Goal: Information Seeking & Learning: Learn about a topic

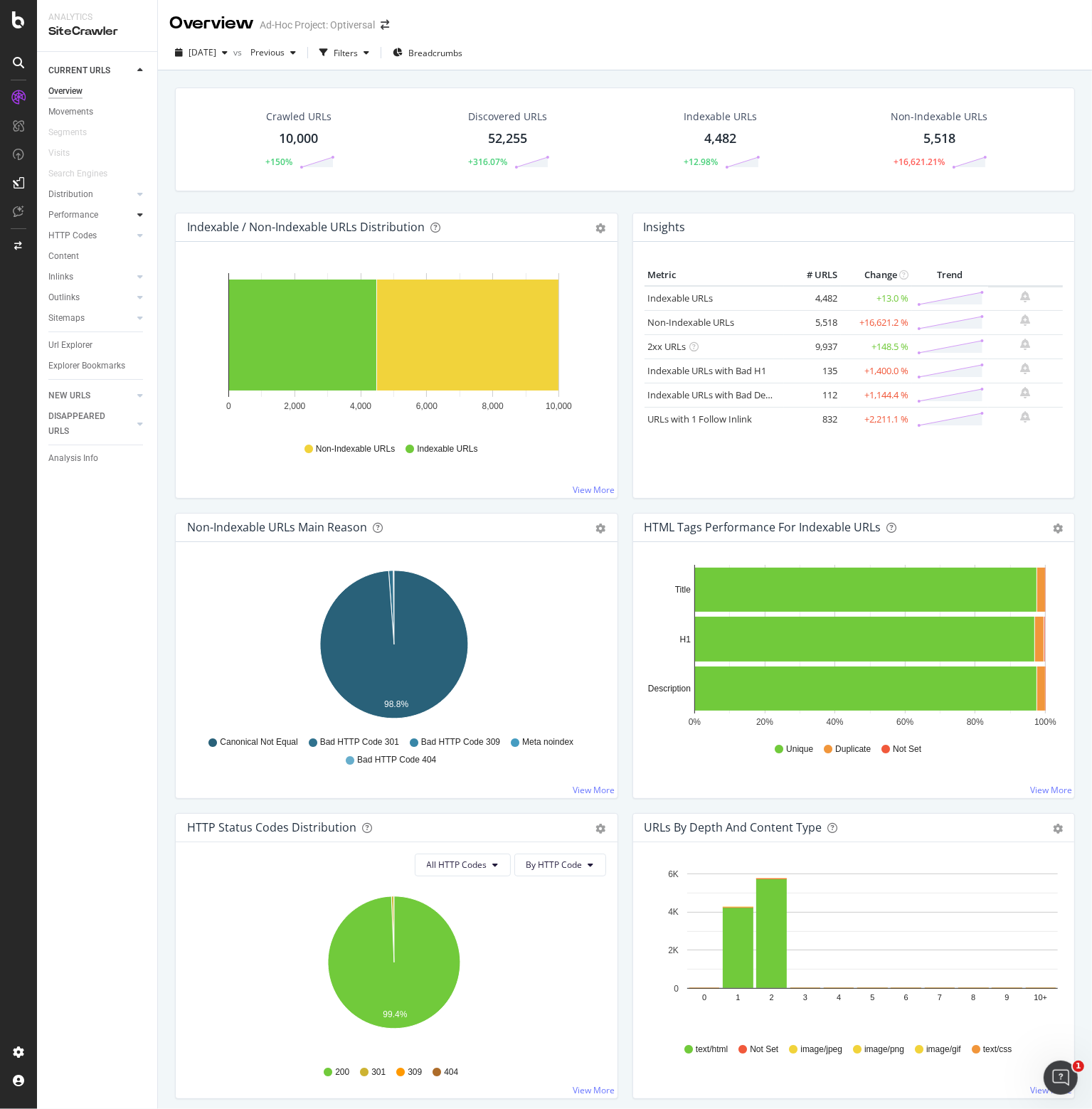
click at [143, 213] on icon at bounding box center [140, 215] width 5 height 9
click at [78, 255] on div "Insights" at bounding box center [70, 256] width 31 height 15
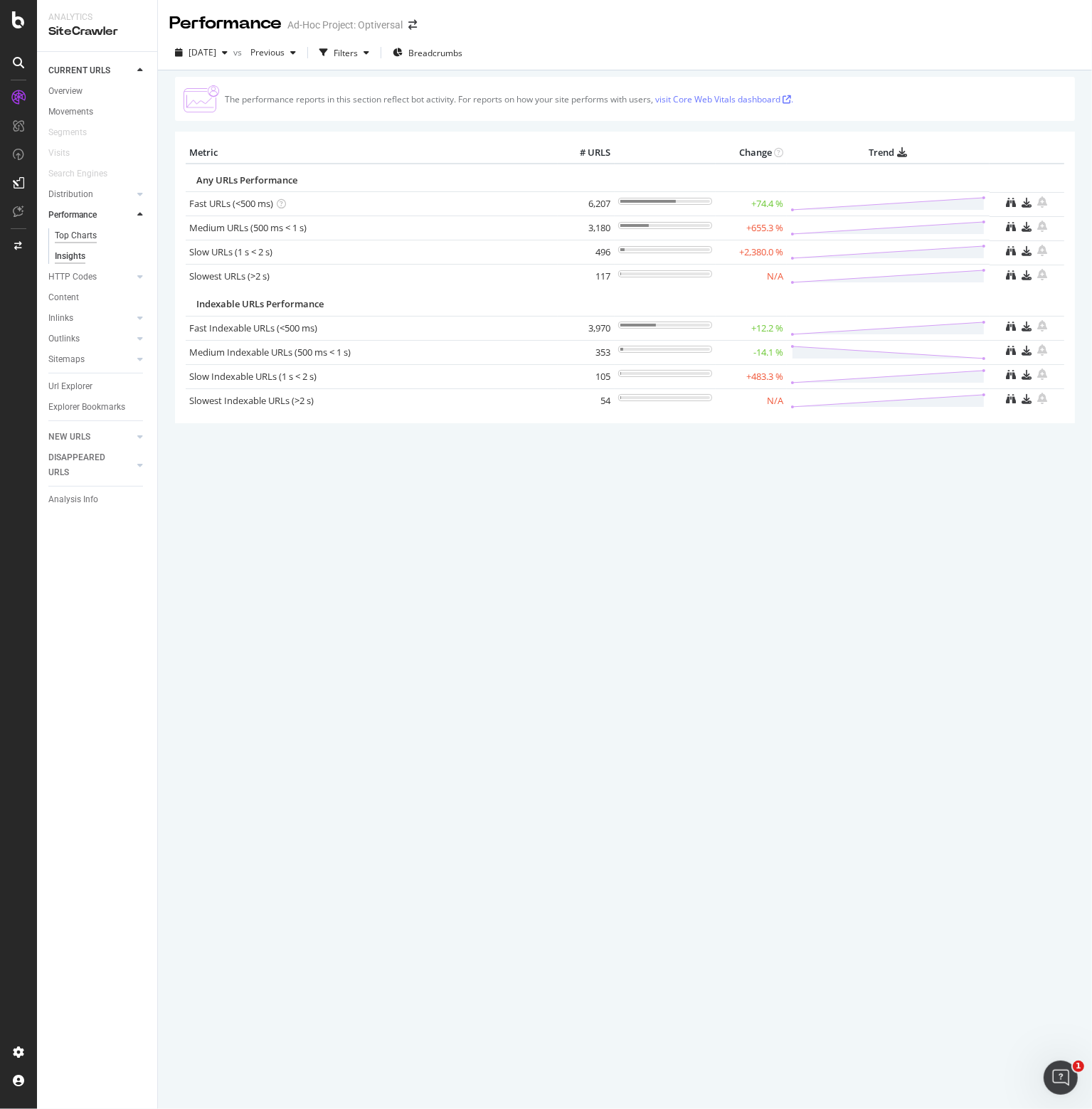
click at [81, 233] on div "Top Charts" at bounding box center [75, 236] width 42 height 15
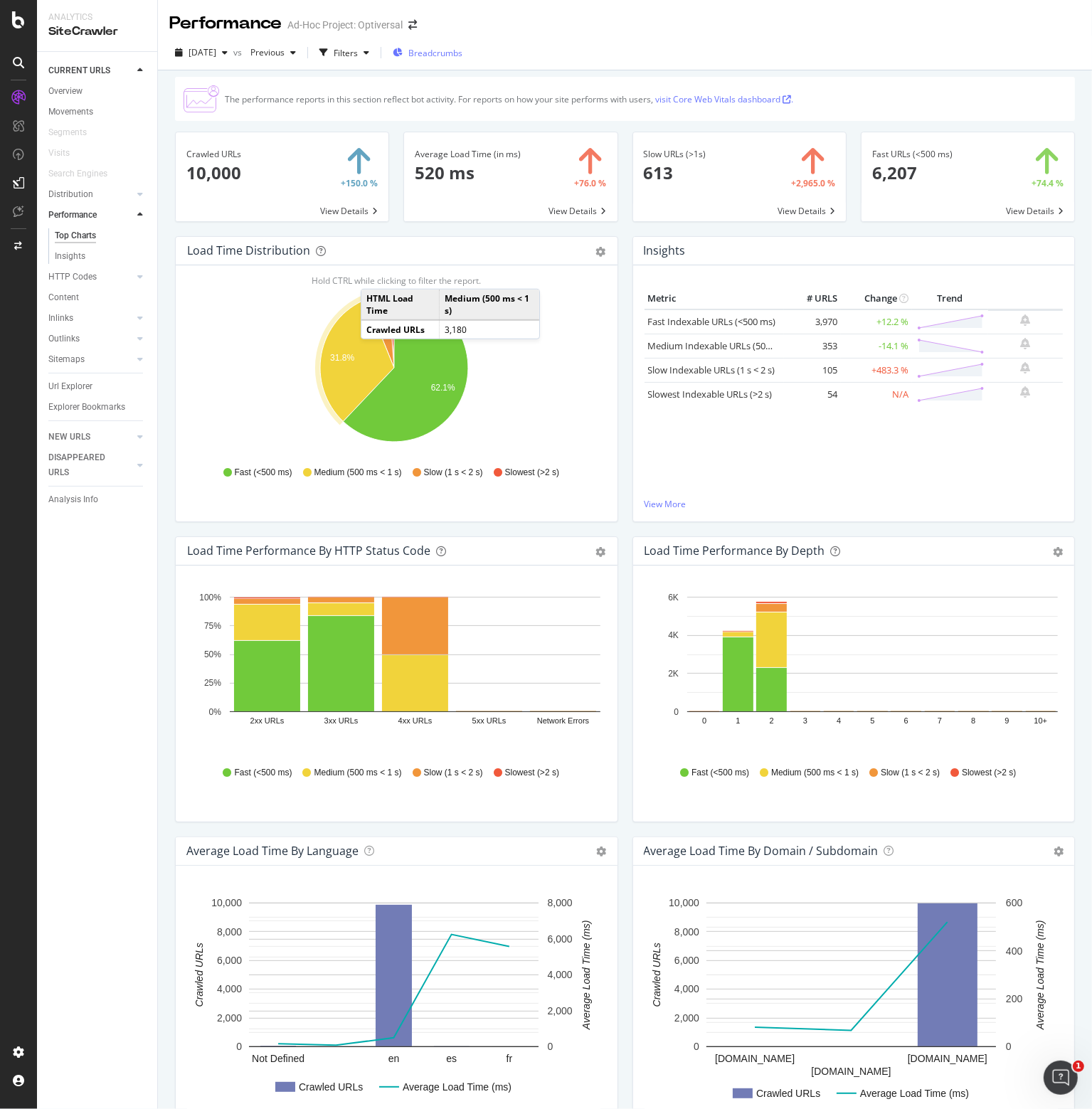
click at [451, 50] on span "Breadcrumbs" at bounding box center [435, 53] width 54 height 12
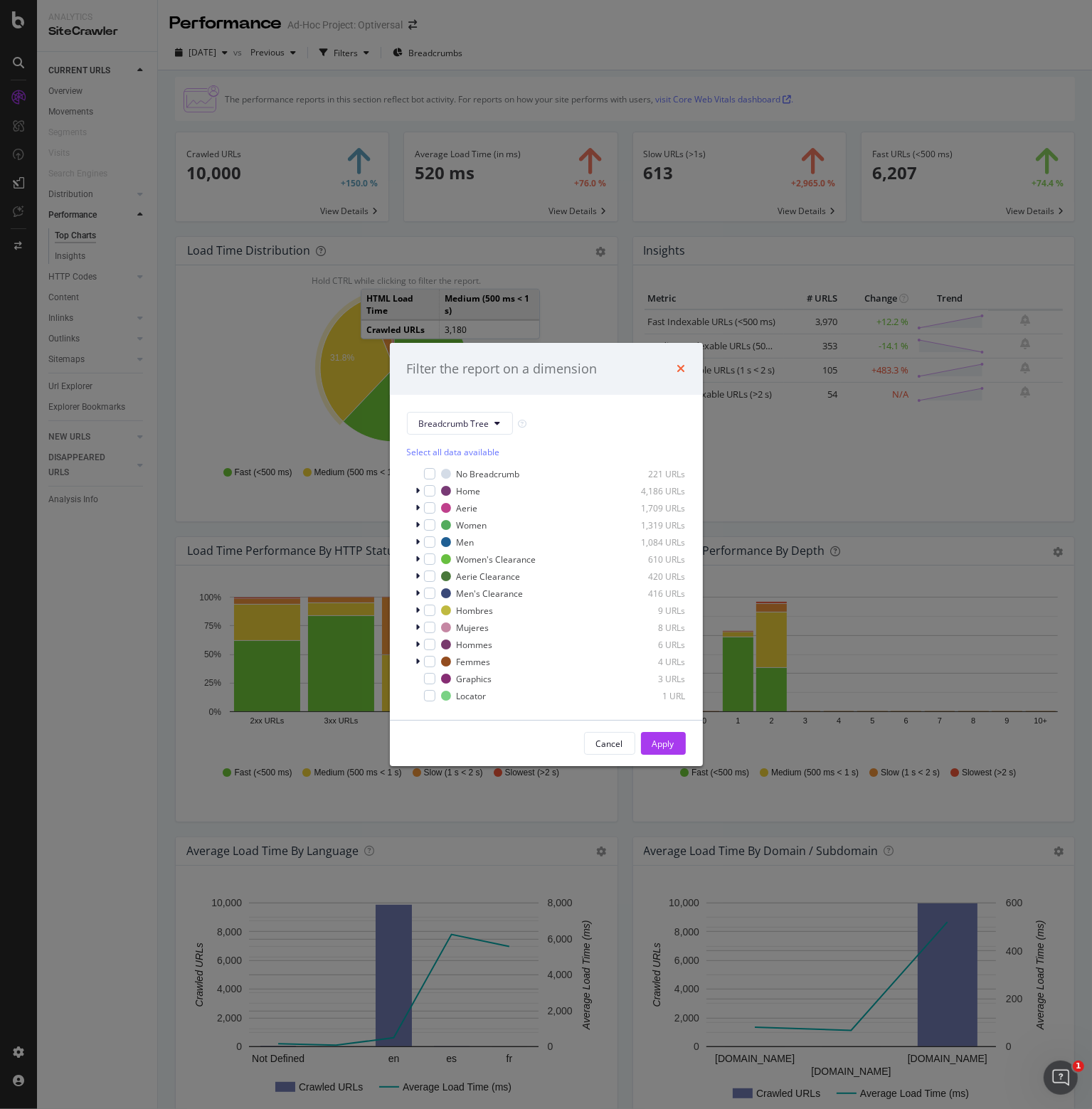
click at [678, 363] on icon "times" at bounding box center [682, 368] width 9 height 12
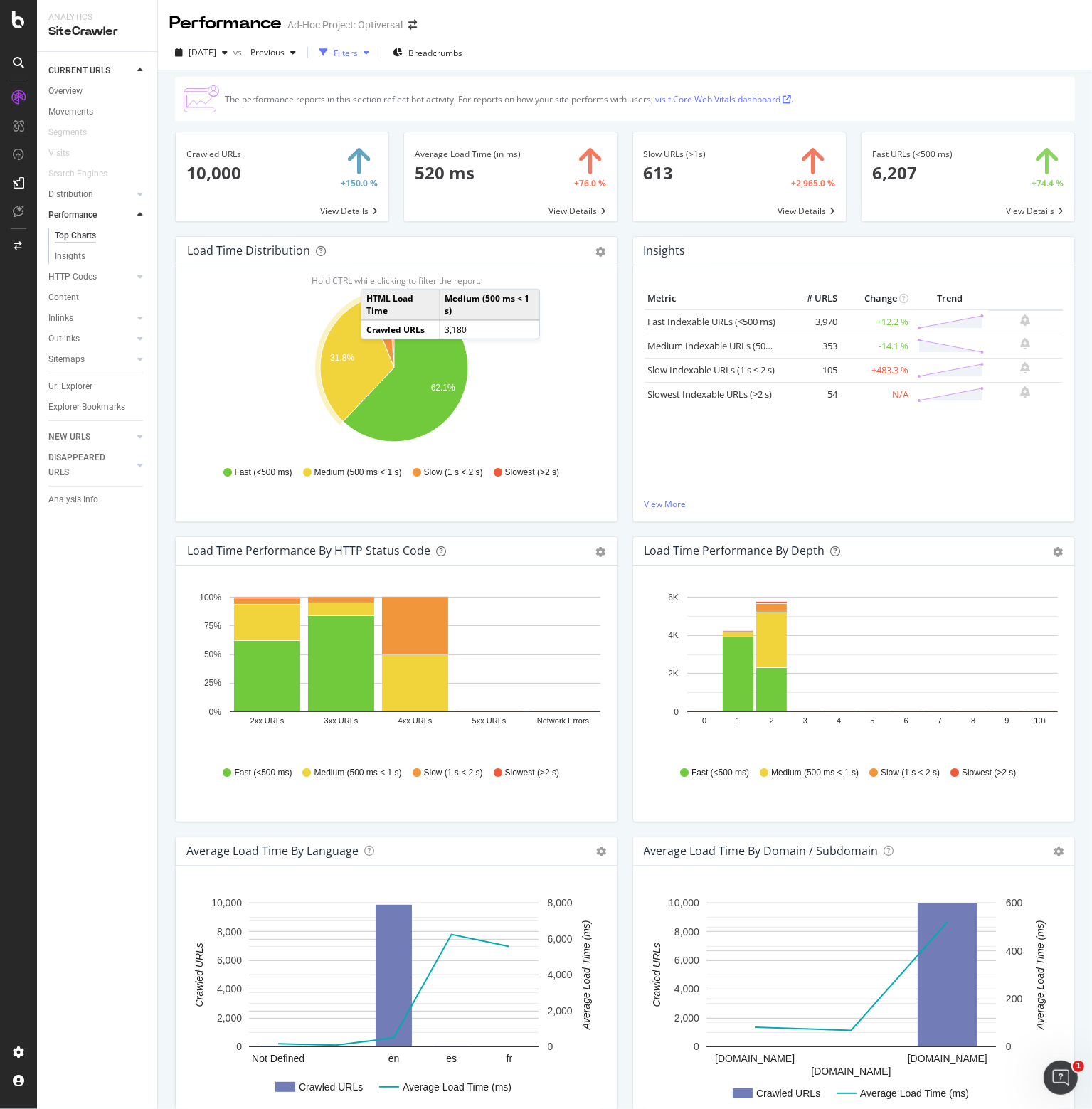
click at [358, 52] on div "Filters" at bounding box center [345, 53] width 24 height 12
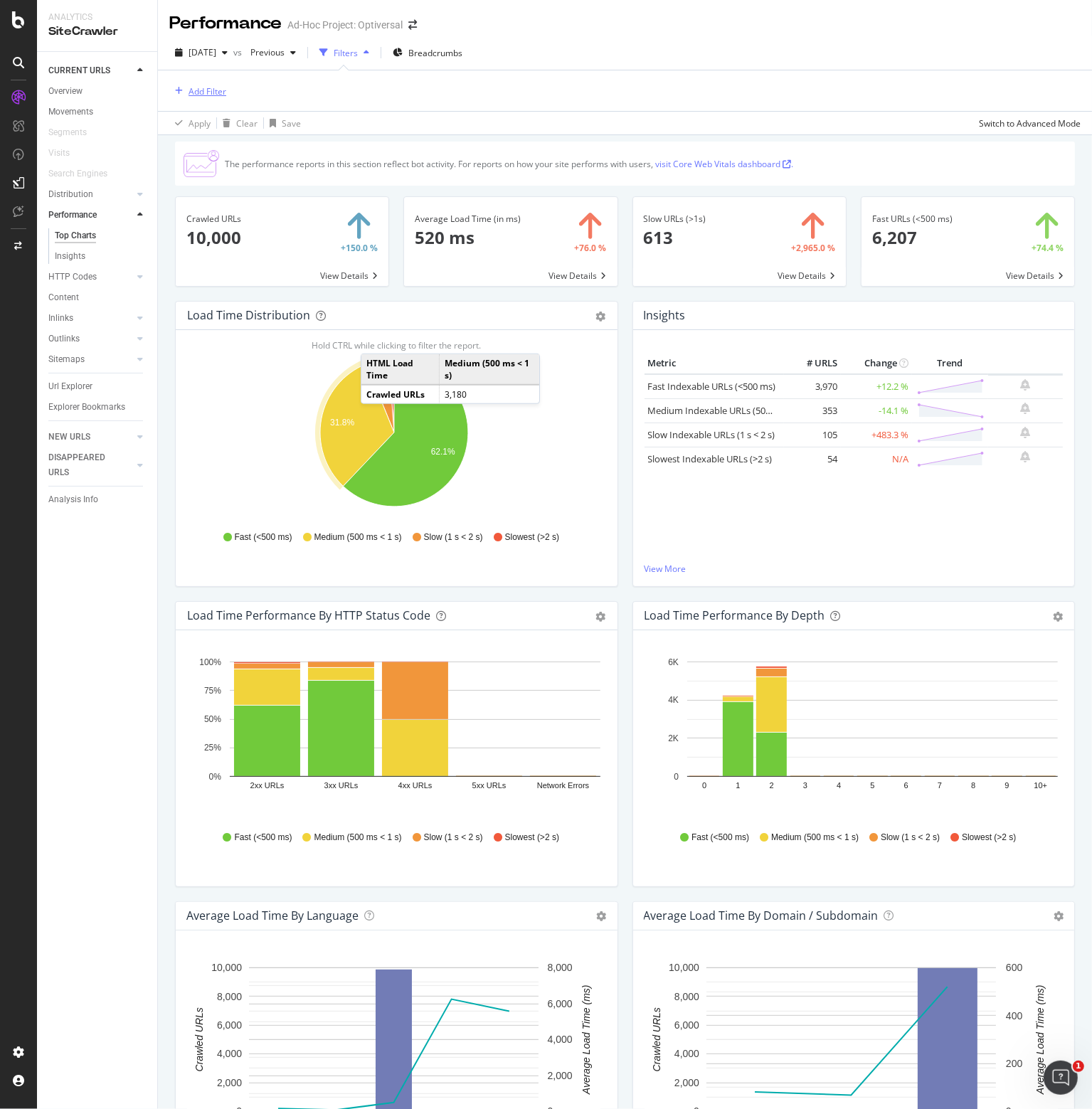
click at [199, 90] on div "Add Filter" at bounding box center [207, 91] width 38 height 12
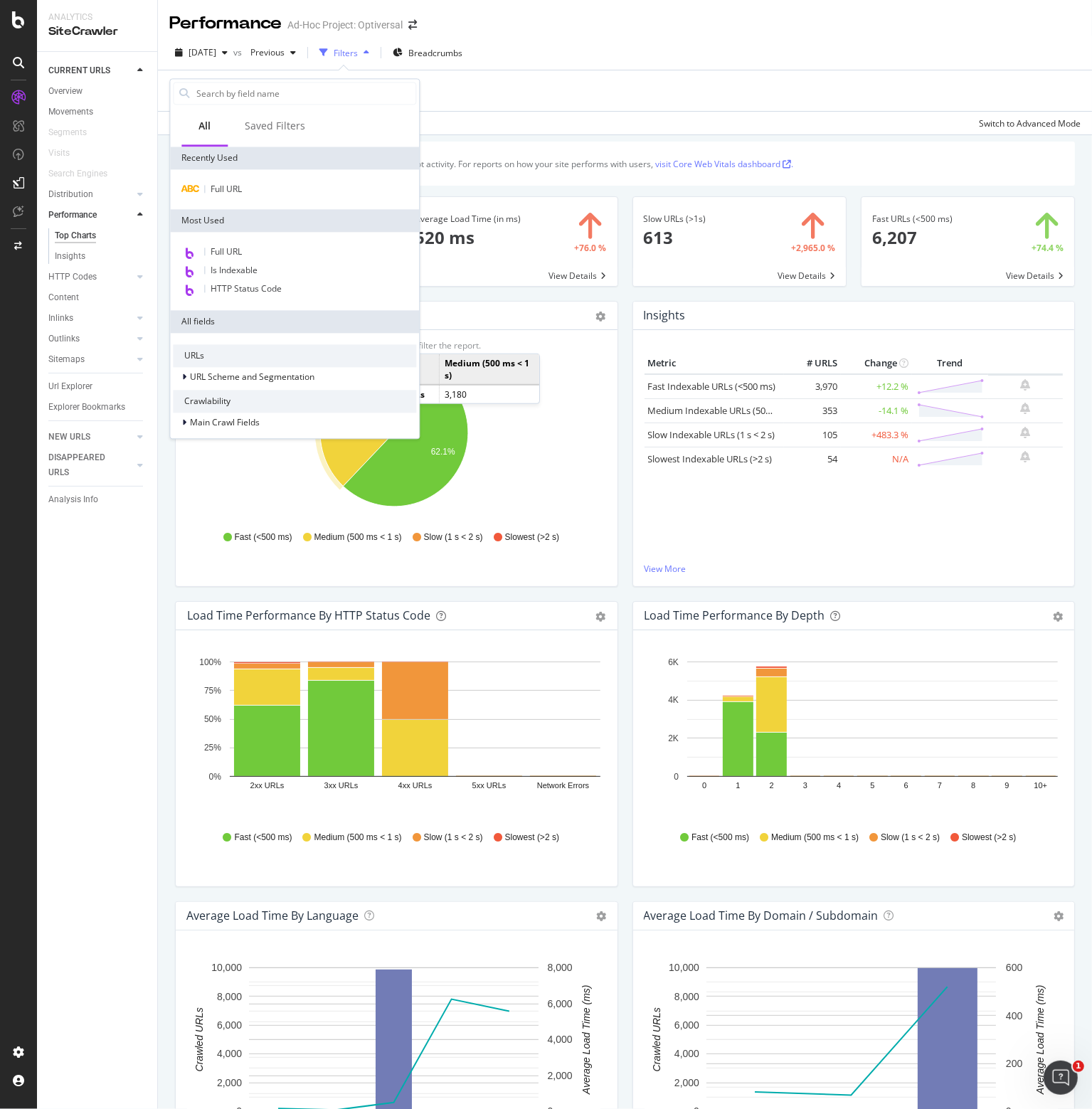
click at [103, 663] on div "CURRENT URLS Overview Movements Segments Visits Search Engines Distribution Top…" at bounding box center [97, 580] width 120 height 1057
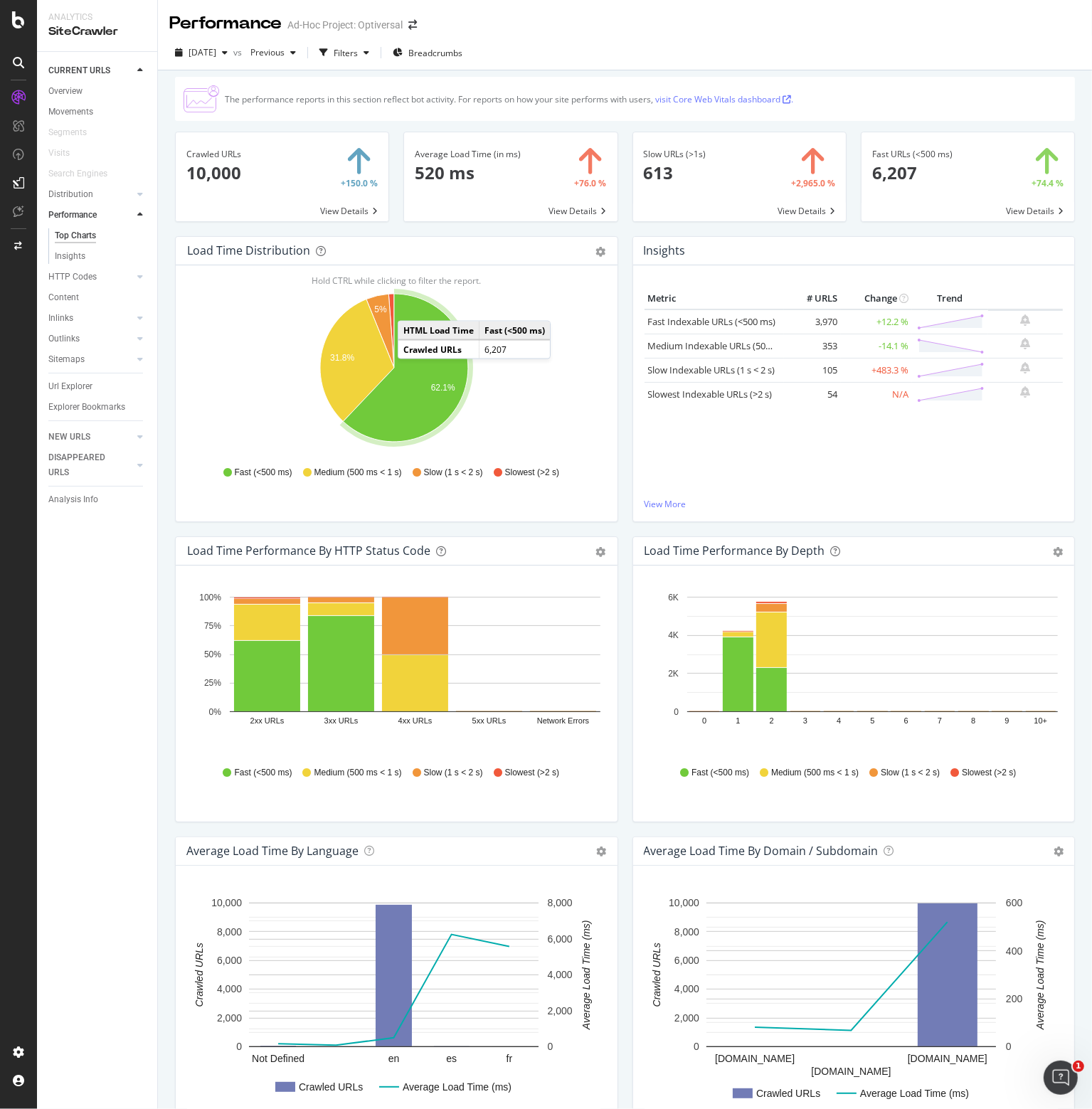
drag, startPoint x: 68, startPoint y: 89, endPoint x: 396, endPoint y: 88, distance: 328.0
click at [68, 89] on div "Overview" at bounding box center [66, 91] width 35 height 15
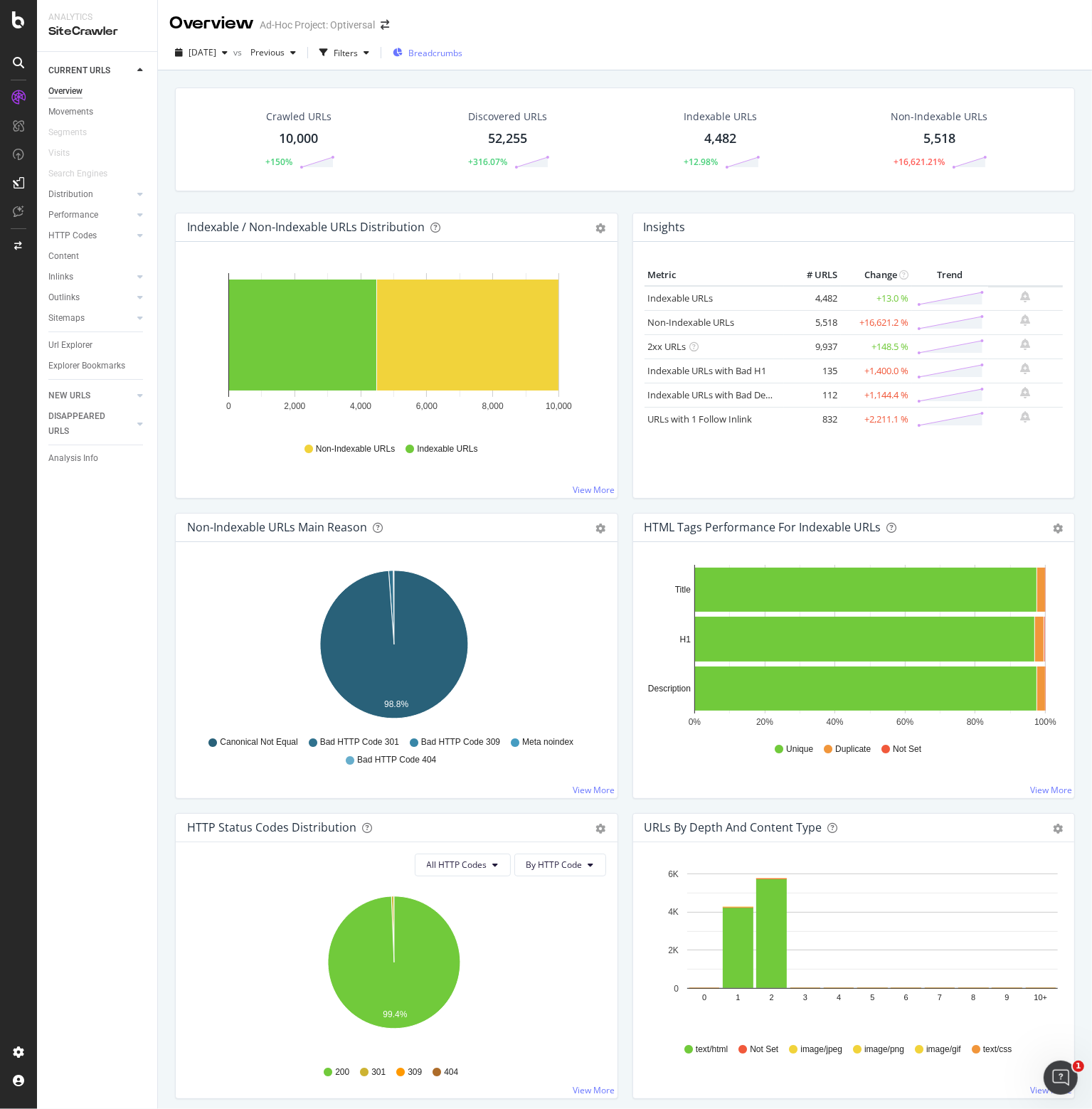
click at [455, 52] on span "Breadcrumbs" at bounding box center [435, 53] width 54 height 12
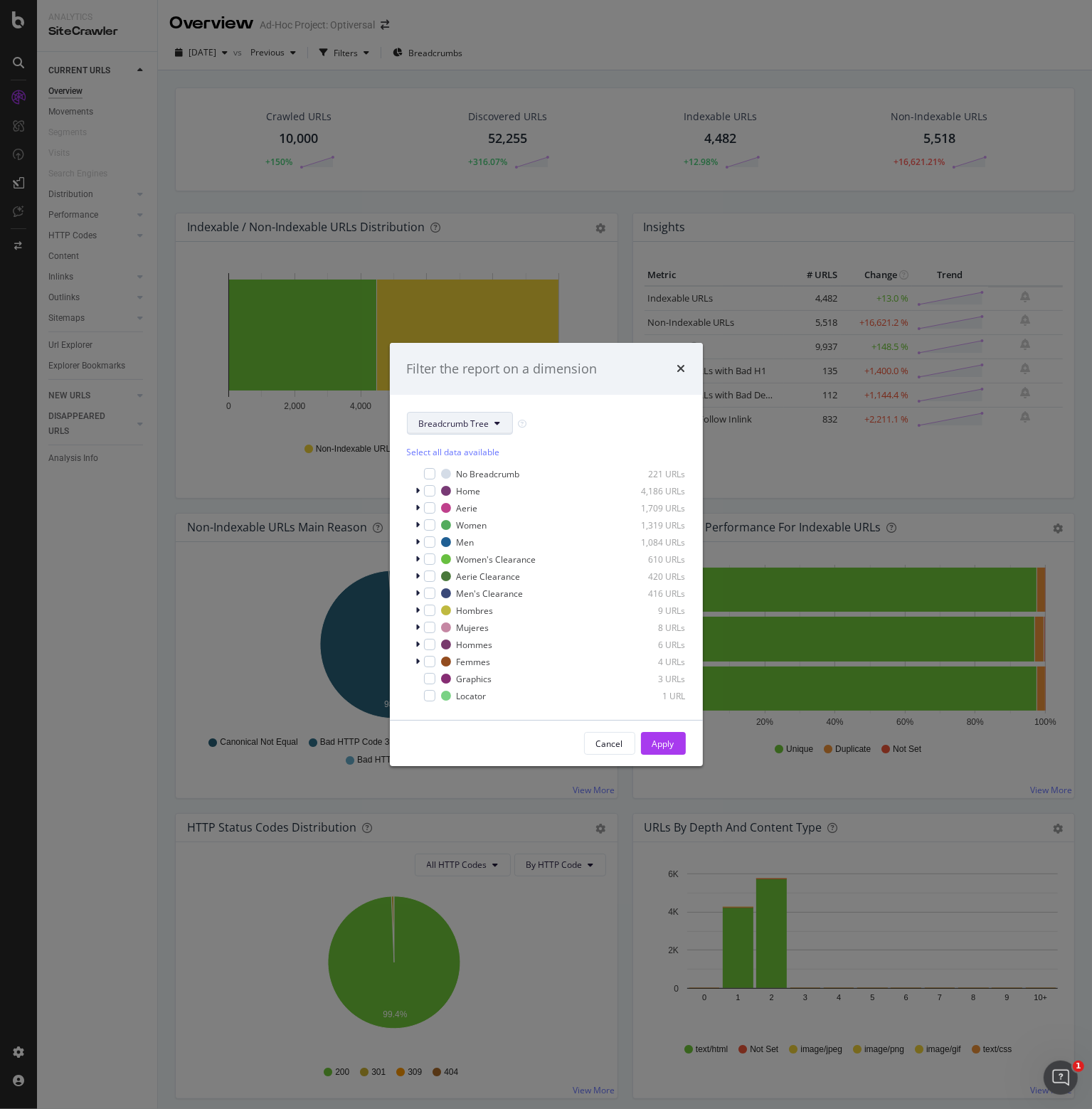
click at [470, 424] on span "Breadcrumb Tree" at bounding box center [454, 423] width 71 height 12
click at [569, 417] on div "Breadcrumb Tree" at bounding box center [546, 423] width 279 height 23
click at [680, 368] on icon "times" at bounding box center [682, 368] width 9 height 12
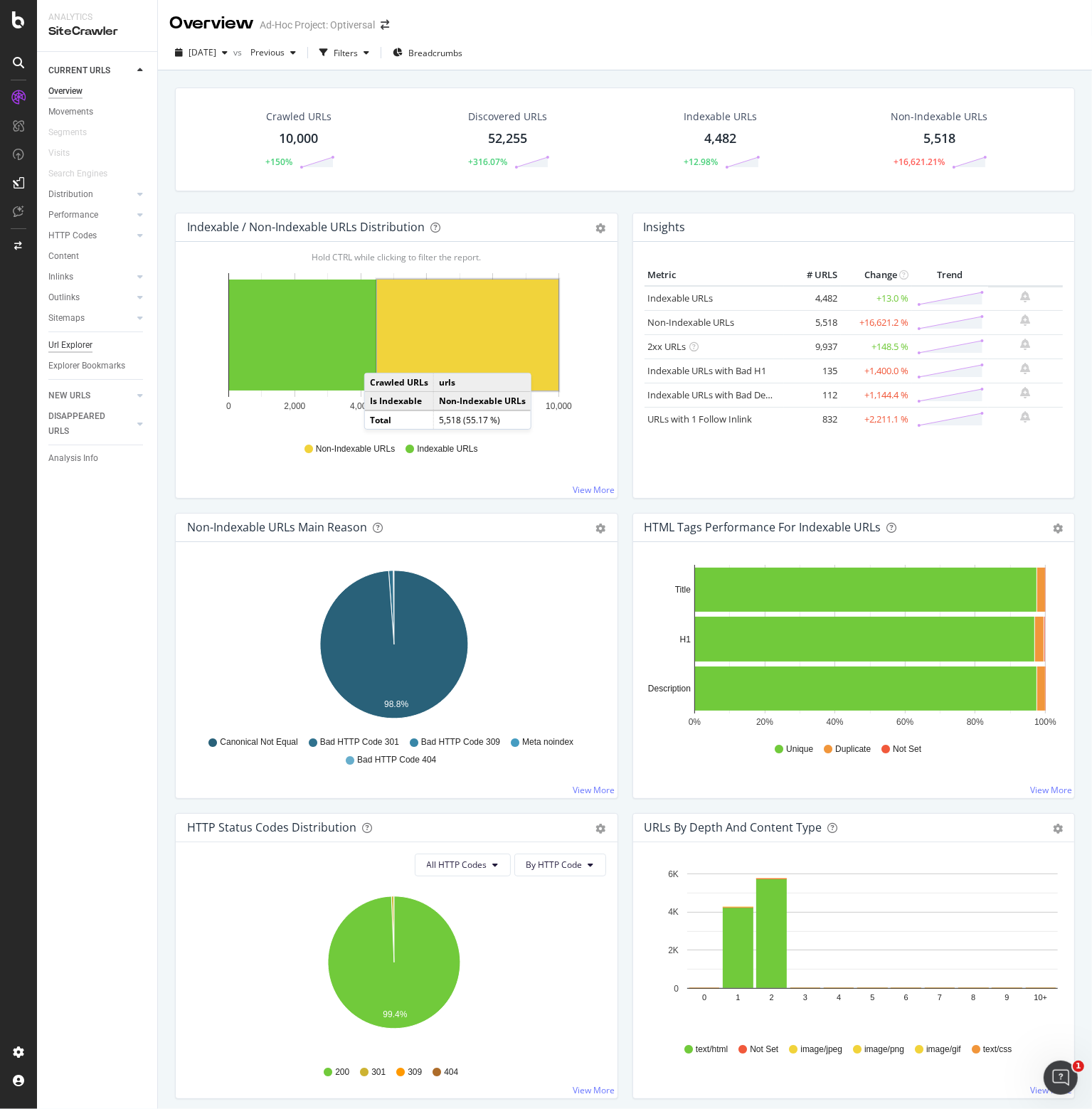
click at [63, 341] on div "Url Explorer" at bounding box center [71, 345] width 44 height 15
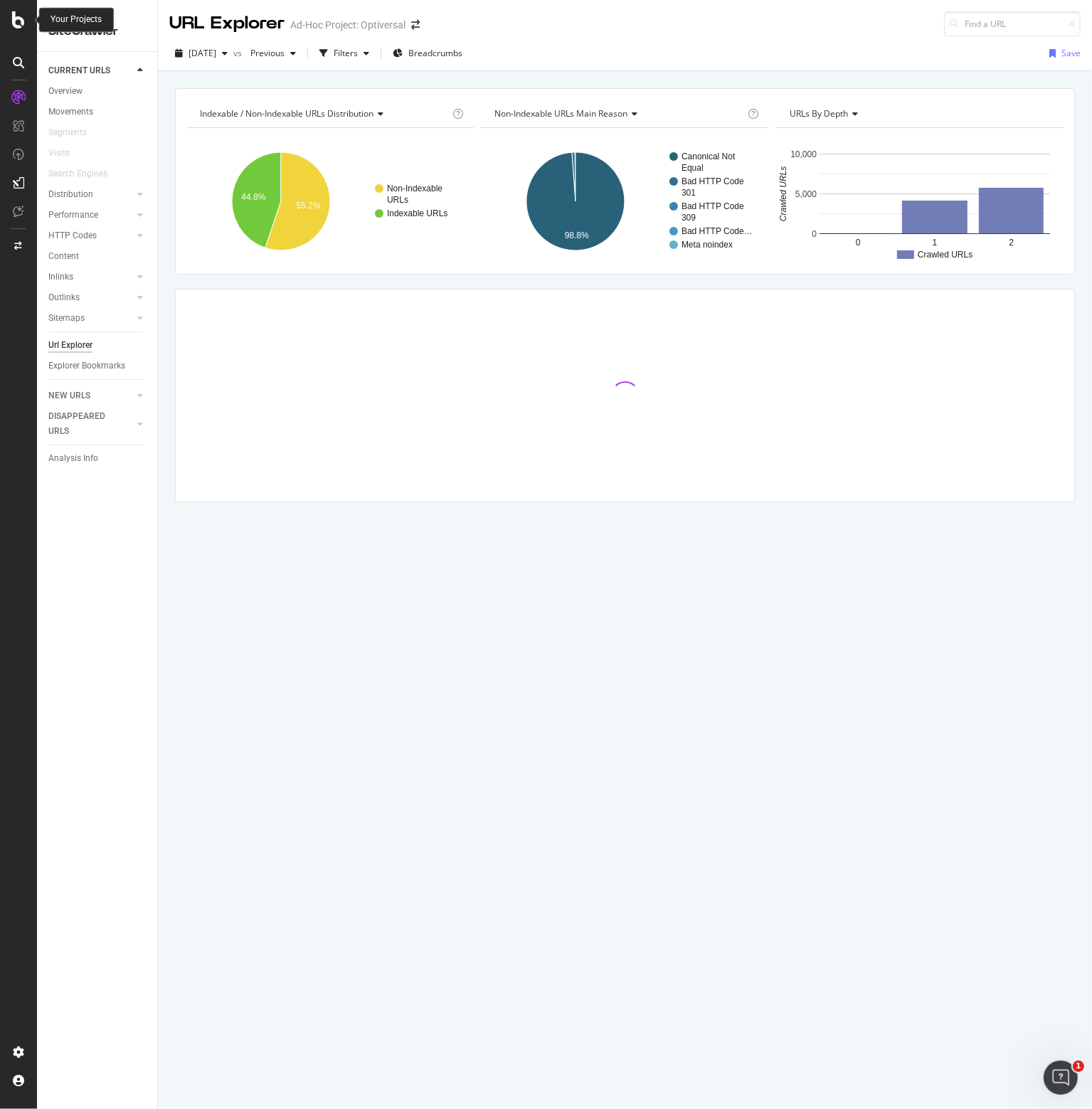
click at [19, 18] on icon at bounding box center [19, 19] width 12 height 17
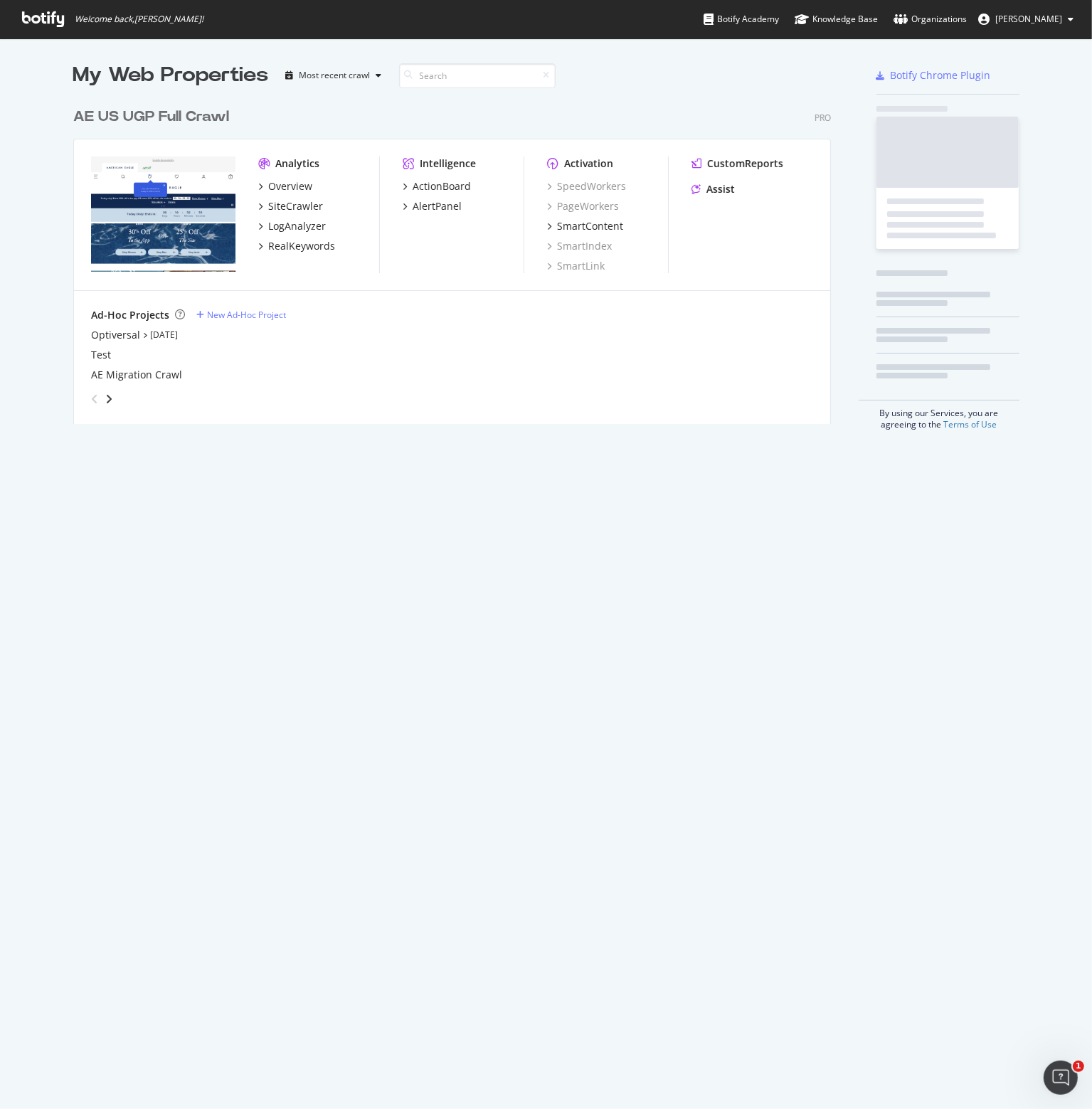
scroll to position [1098, 1070]
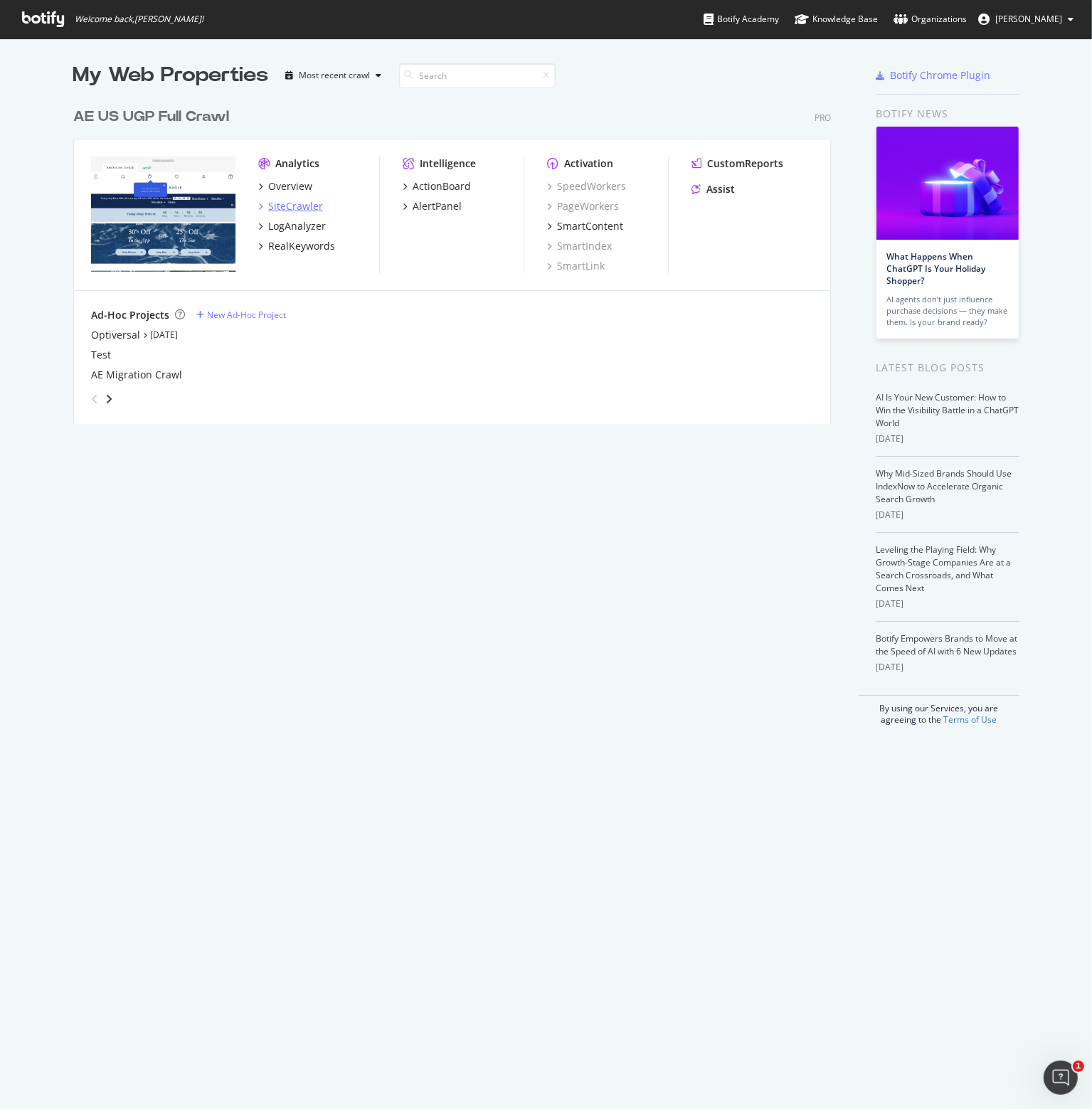
click at [287, 203] on div "SiteCrawler" at bounding box center [296, 206] width 55 height 14
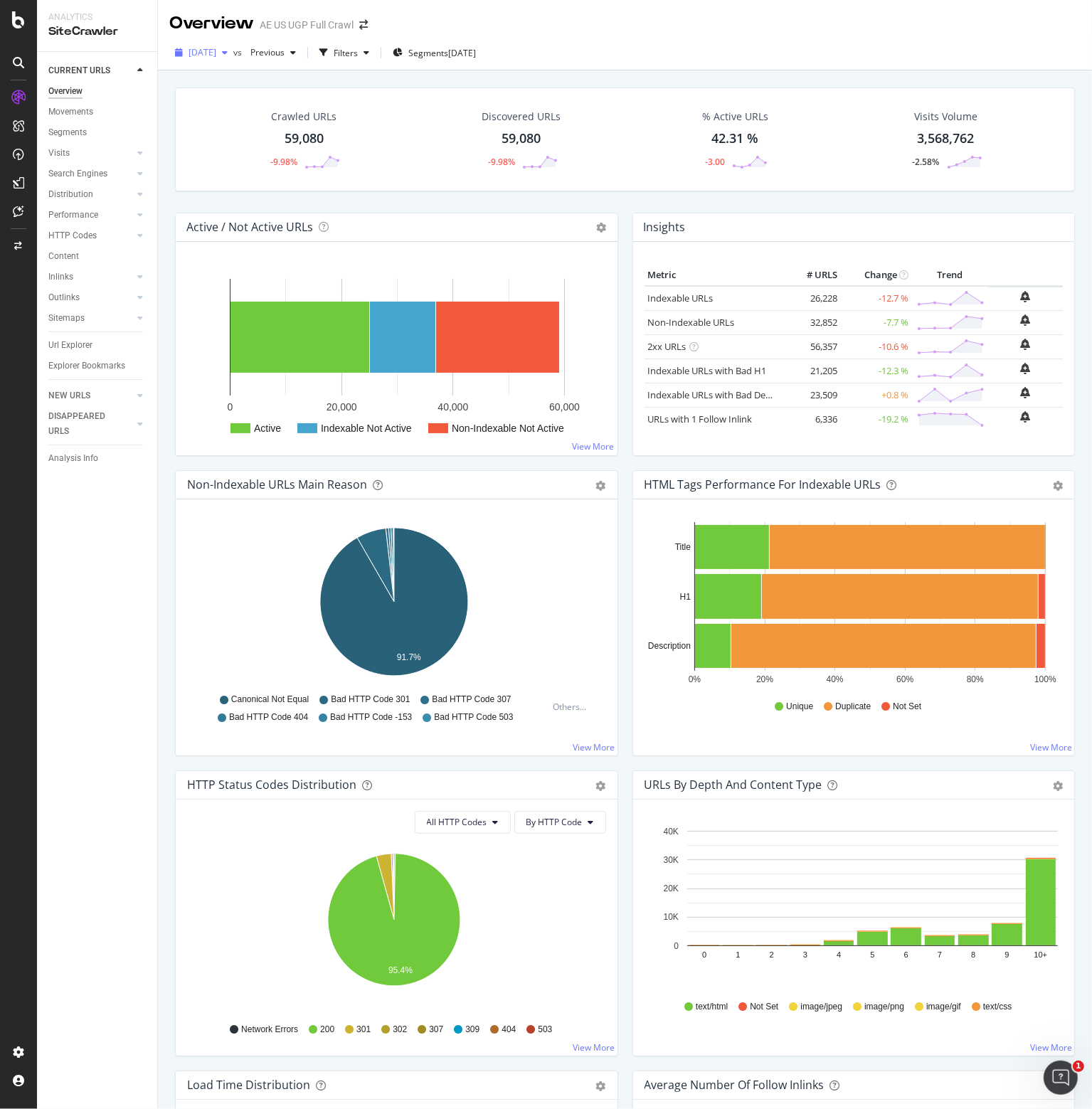
click at [216, 54] on span "[DATE]" at bounding box center [202, 52] width 27 height 12
click at [19, 19] on icon at bounding box center [19, 19] width 12 height 17
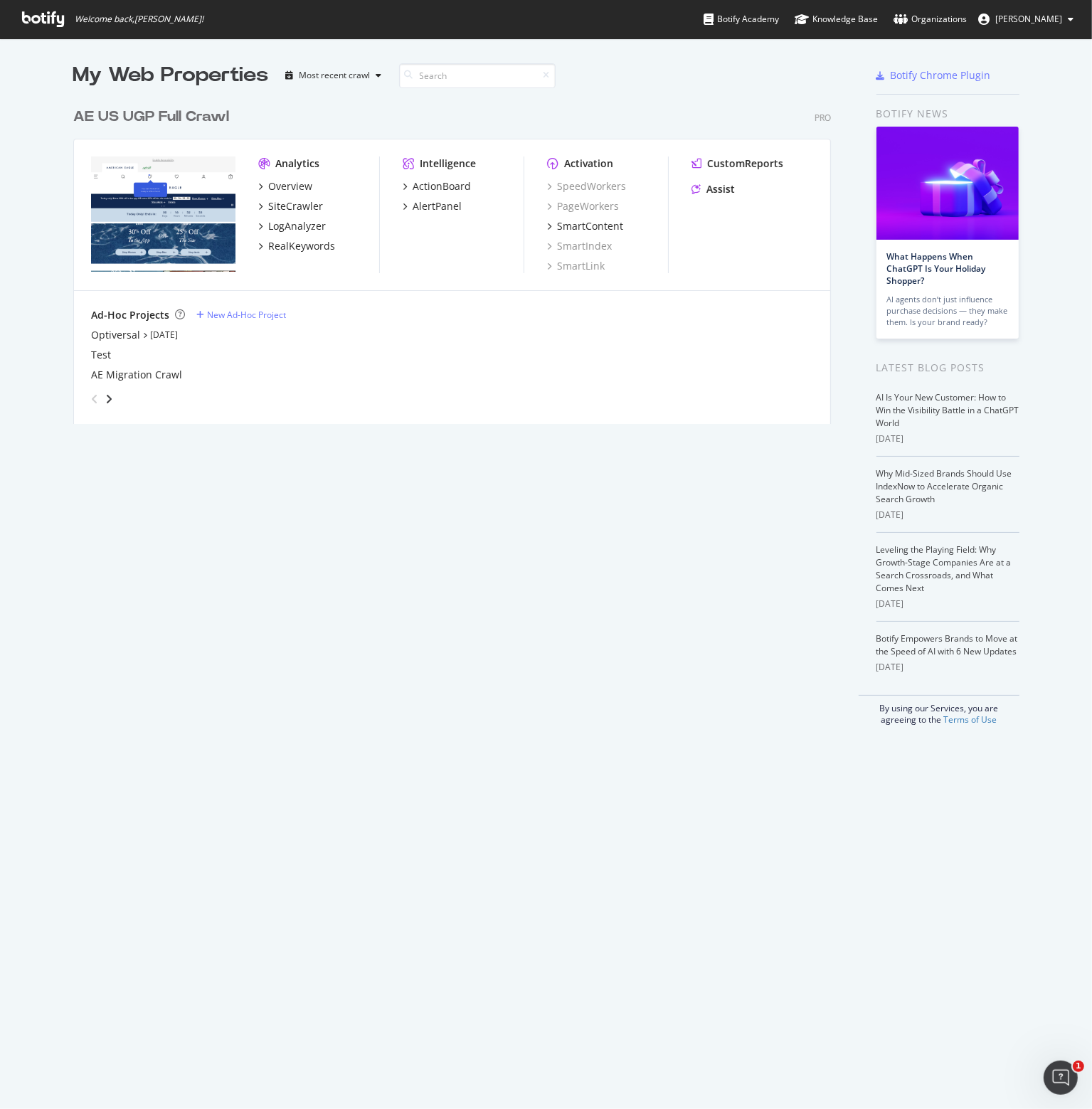
scroll to position [1098, 1070]
click at [120, 335] on div "Optiversal" at bounding box center [115, 335] width 49 height 14
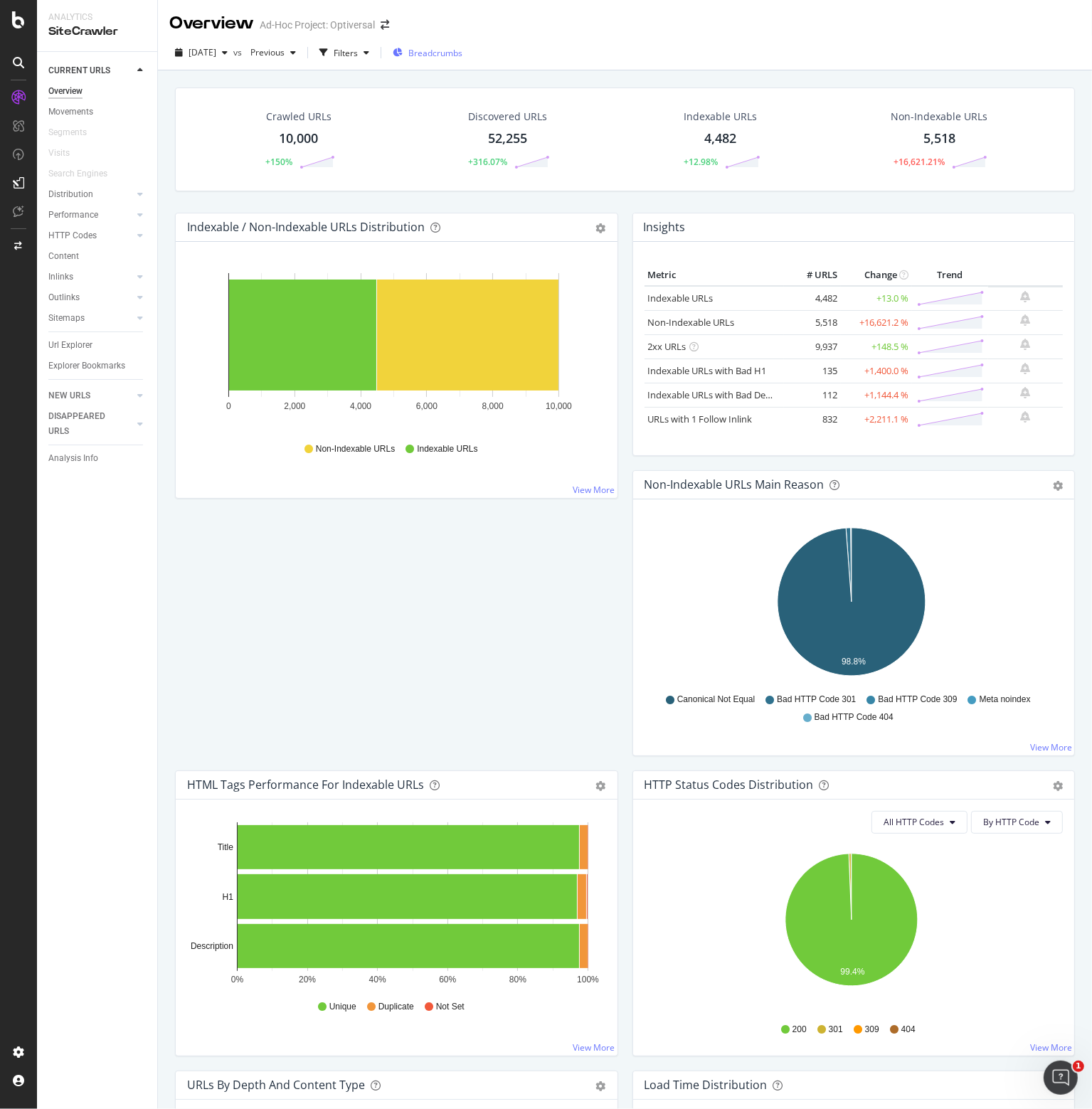
click at [457, 52] on span "Breadcrumbs" at bounding box center [435, 53] width 54 height 12
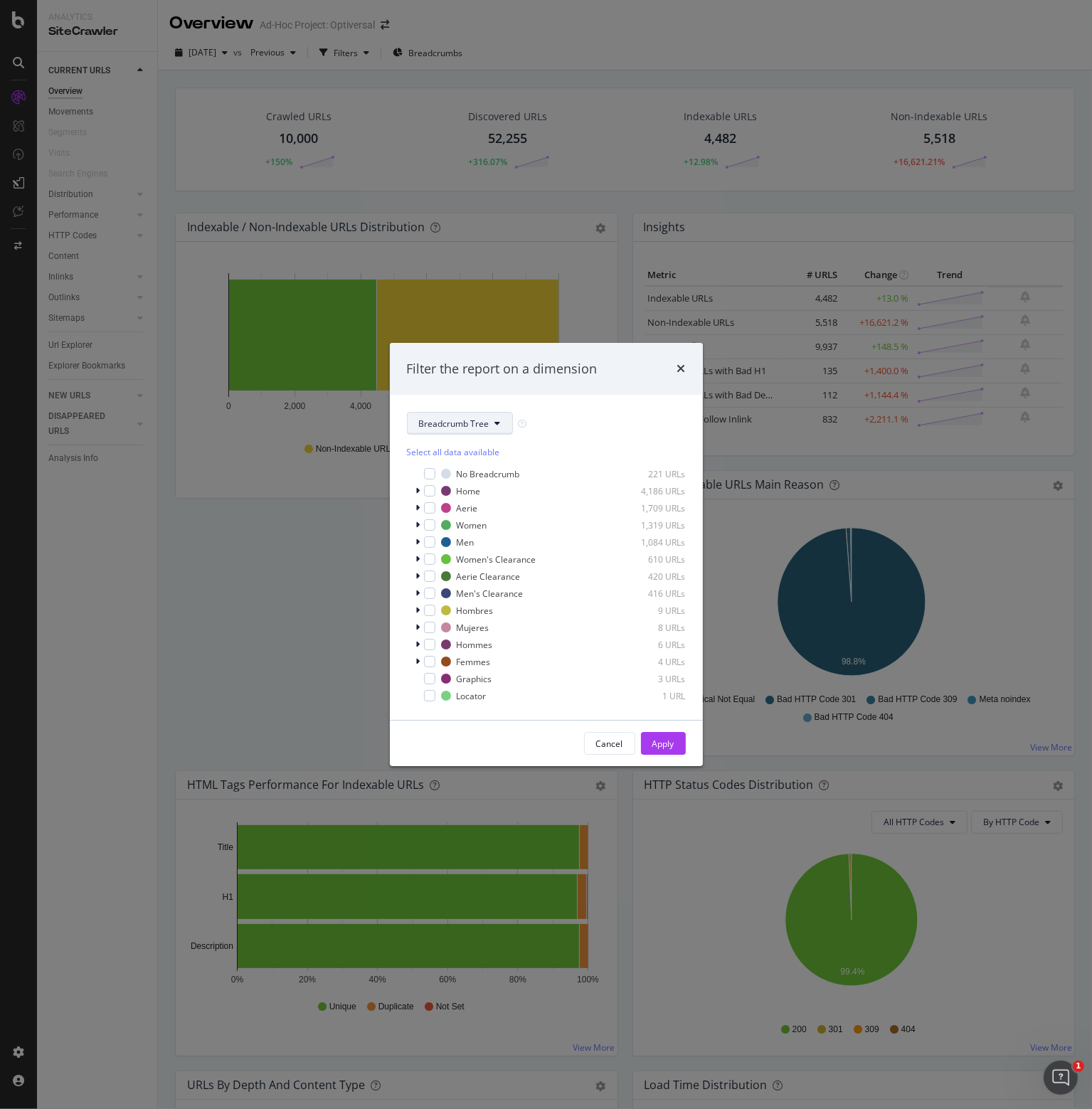
click at [490, 424] on button "Breadcrumb Tree" at bounding box center [460, 423] width 106 height 23
click at [438, 517] on span "Breadcrumb Tree" at bounding box center [465, 523] width 92 height 12
click at [547, 415] on div "Breadcrumb Tree" at bounding box center [546, 423] width 279 height 23
click at [414, 490] on div "Home 4,186 URLs" at bounding box center [546, 491] width 279 height 14
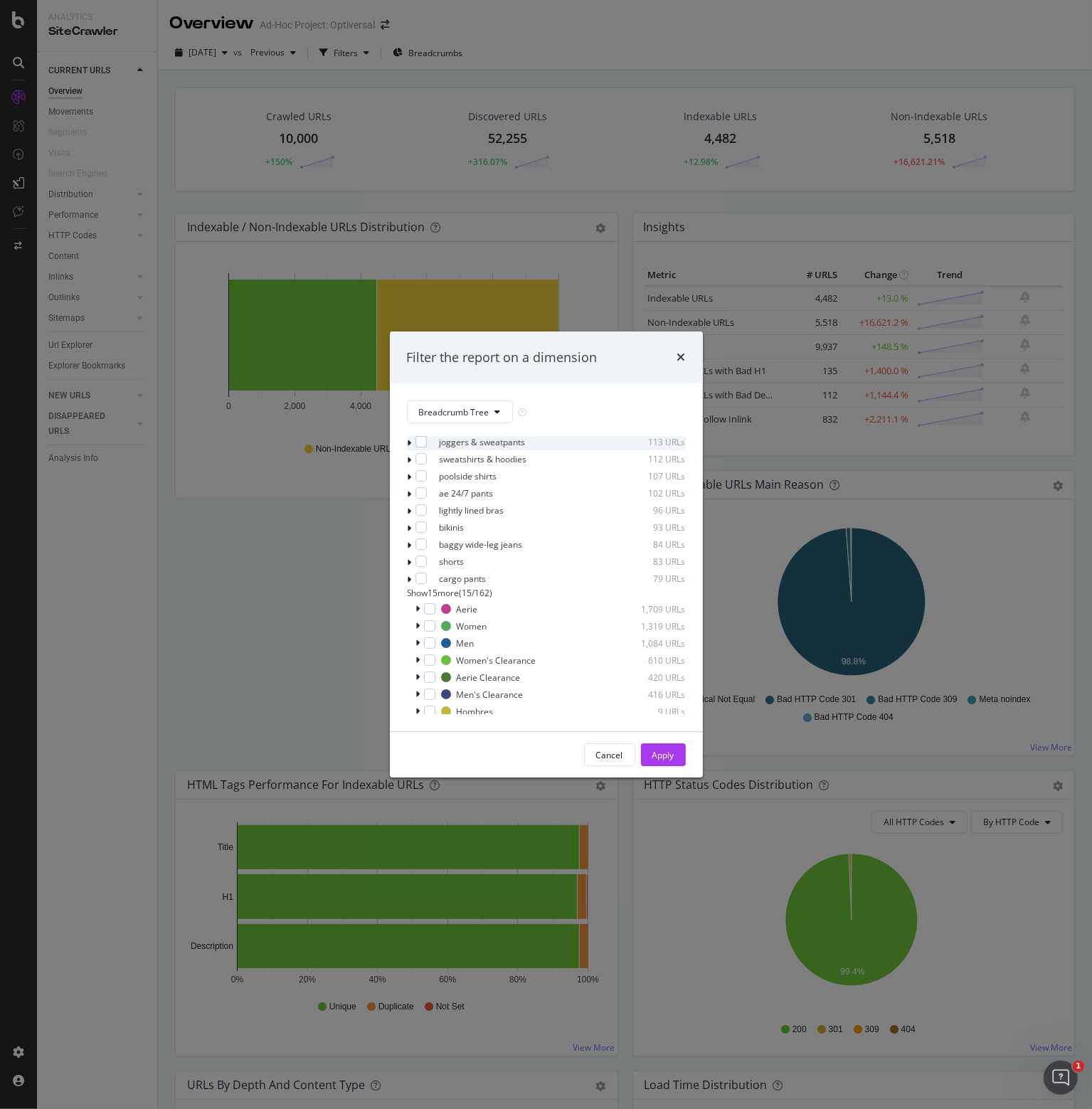
scroll to position [247, 0]
click at [605, 753] on div "Cancel" at bounding box center [609, 756] width 27 height 12
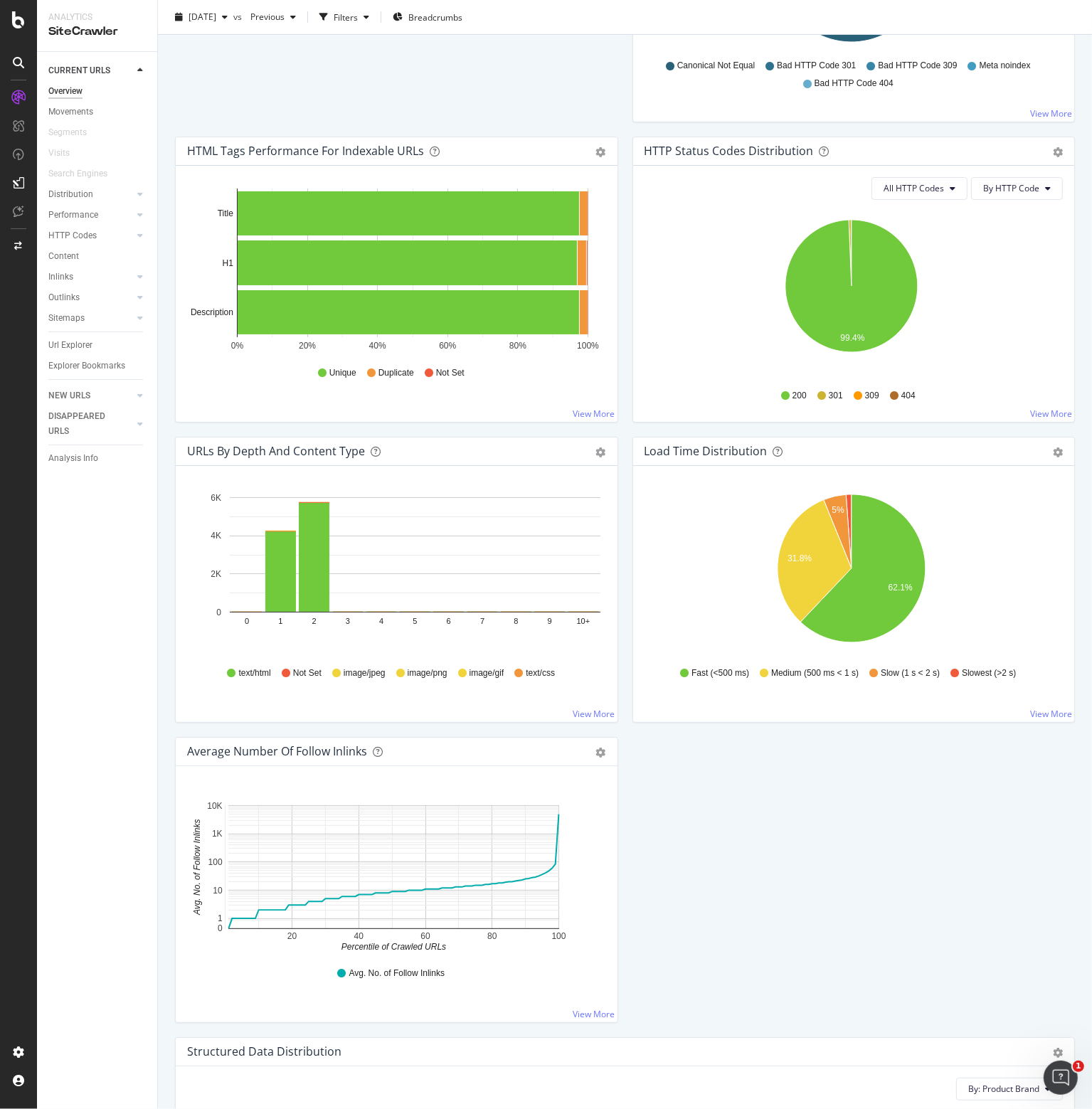
scroll to position [0, 0]
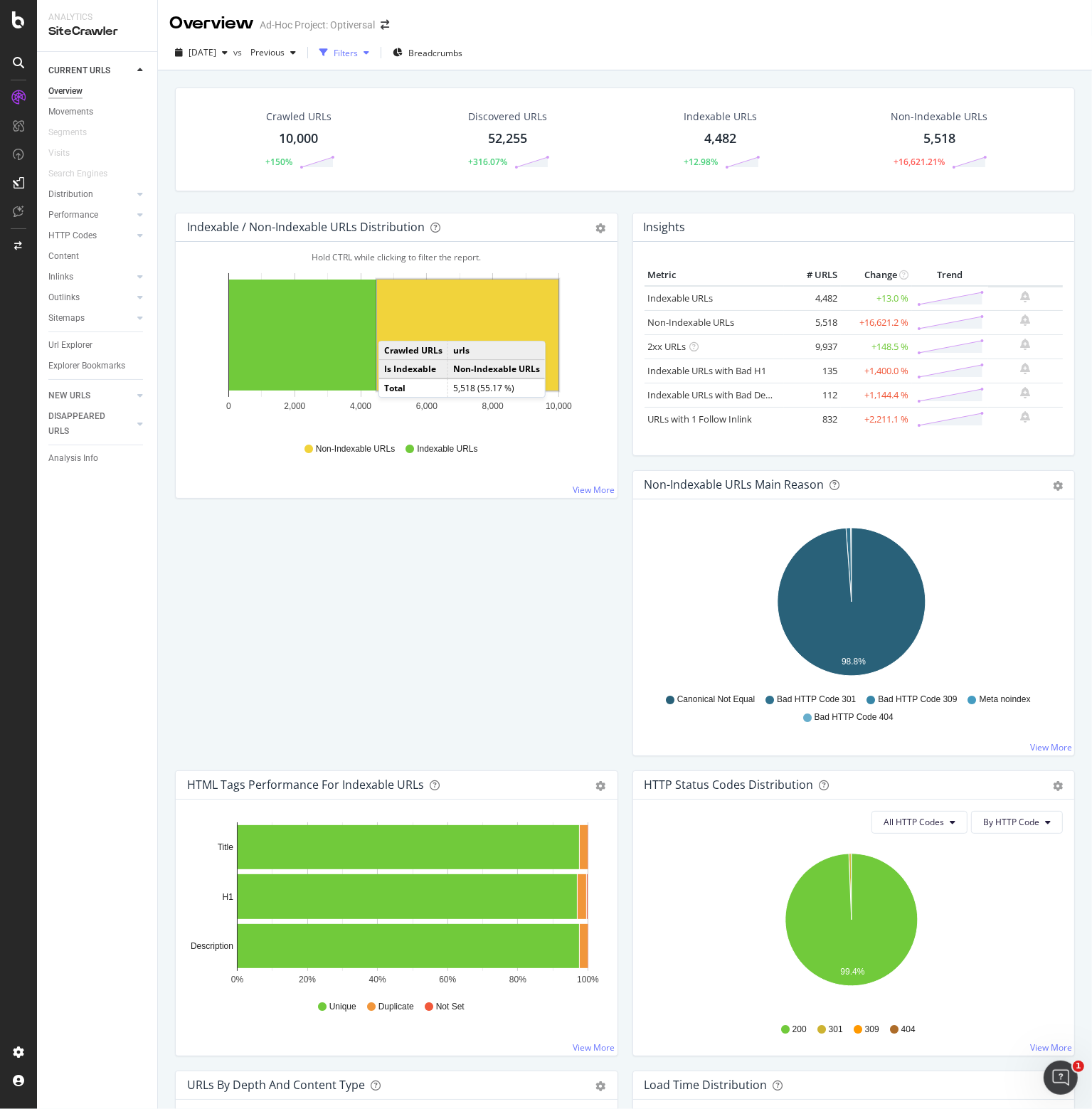
click at [375, 54] on div "button" at bounding box center [366, 53] width 17 height 9
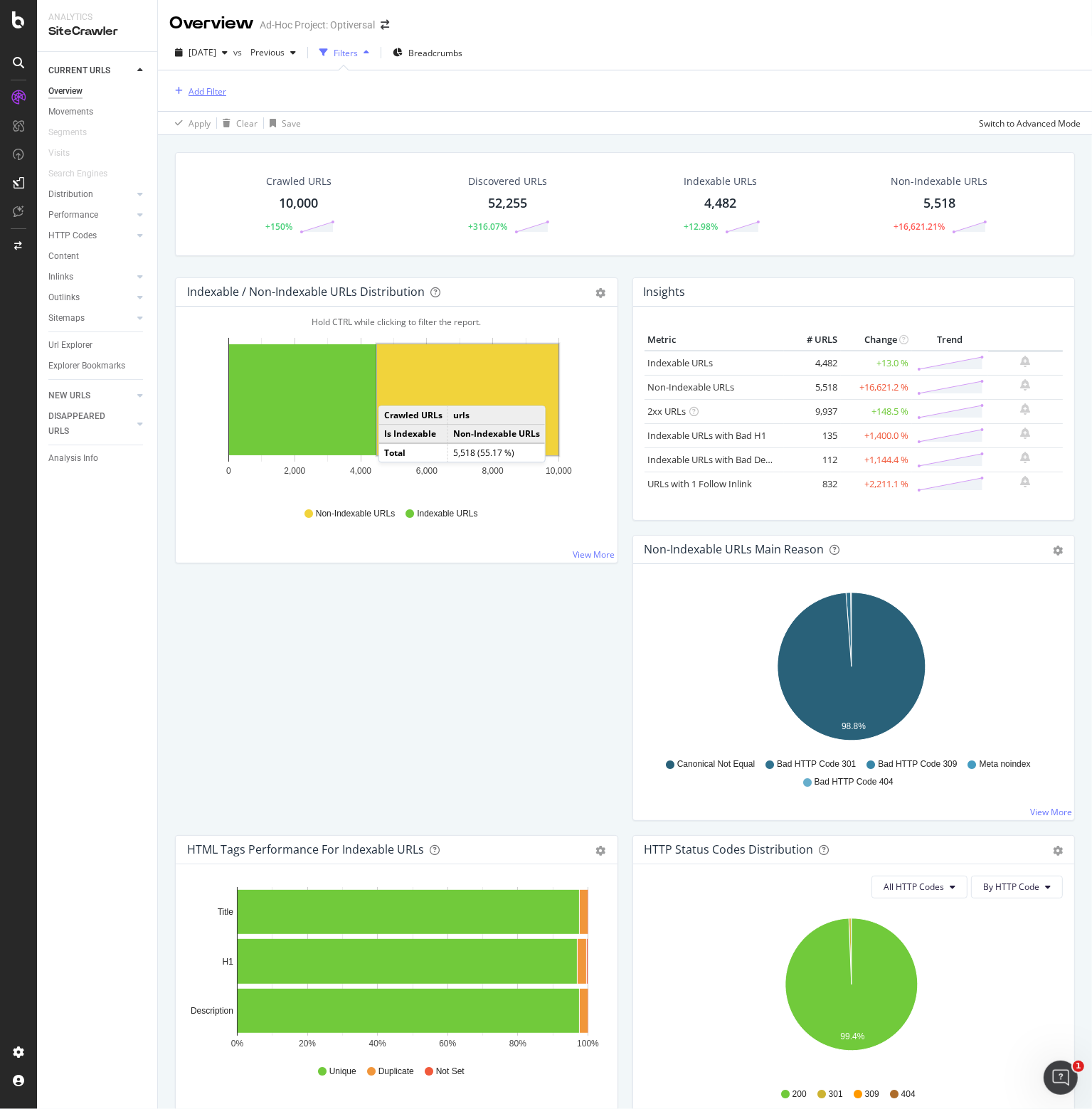
click at [208, 87] on div "Add Filter" at bounding box center [207, 91] width 38 height 12
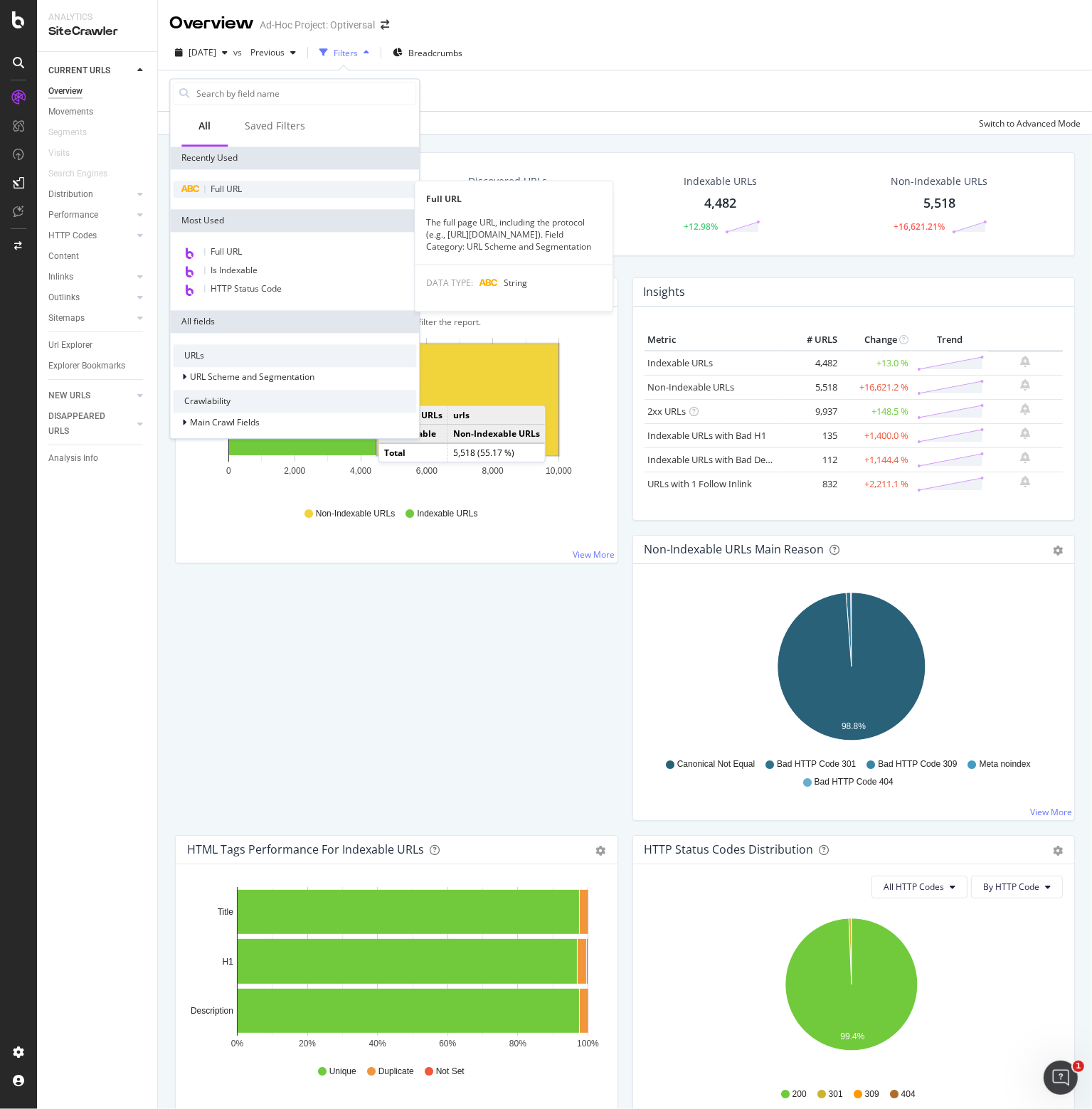
click at [239, 188] on span "Full URL" at bounding box center [226, 189] width 31 height 12
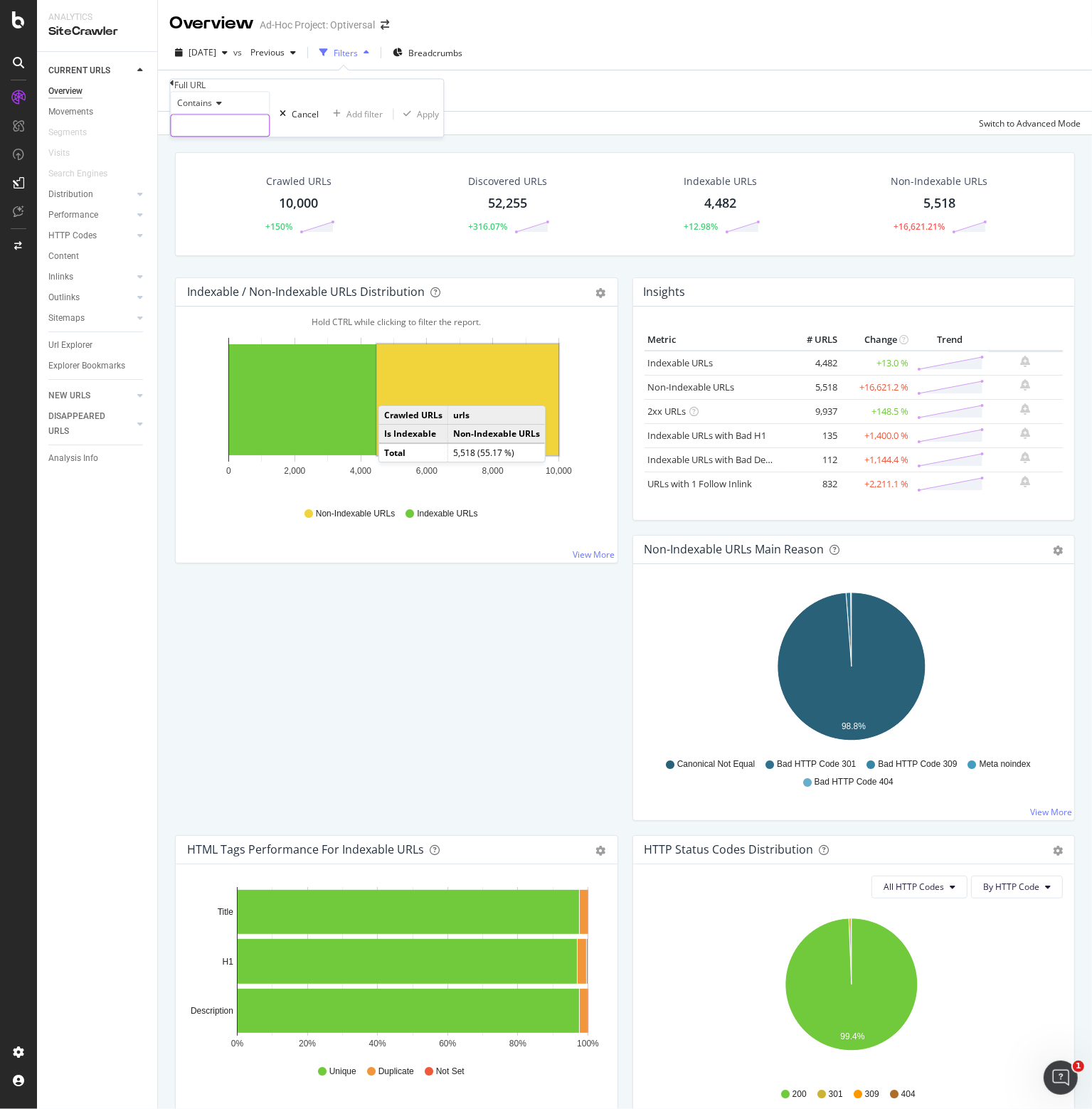
click at [236, 136] on input "text" at bounding box center [220, 126] width 98 height 21
type input "/o/"
click at [424, 120] on div "Apply" at bounding box center [435, 114] width 22 height 12
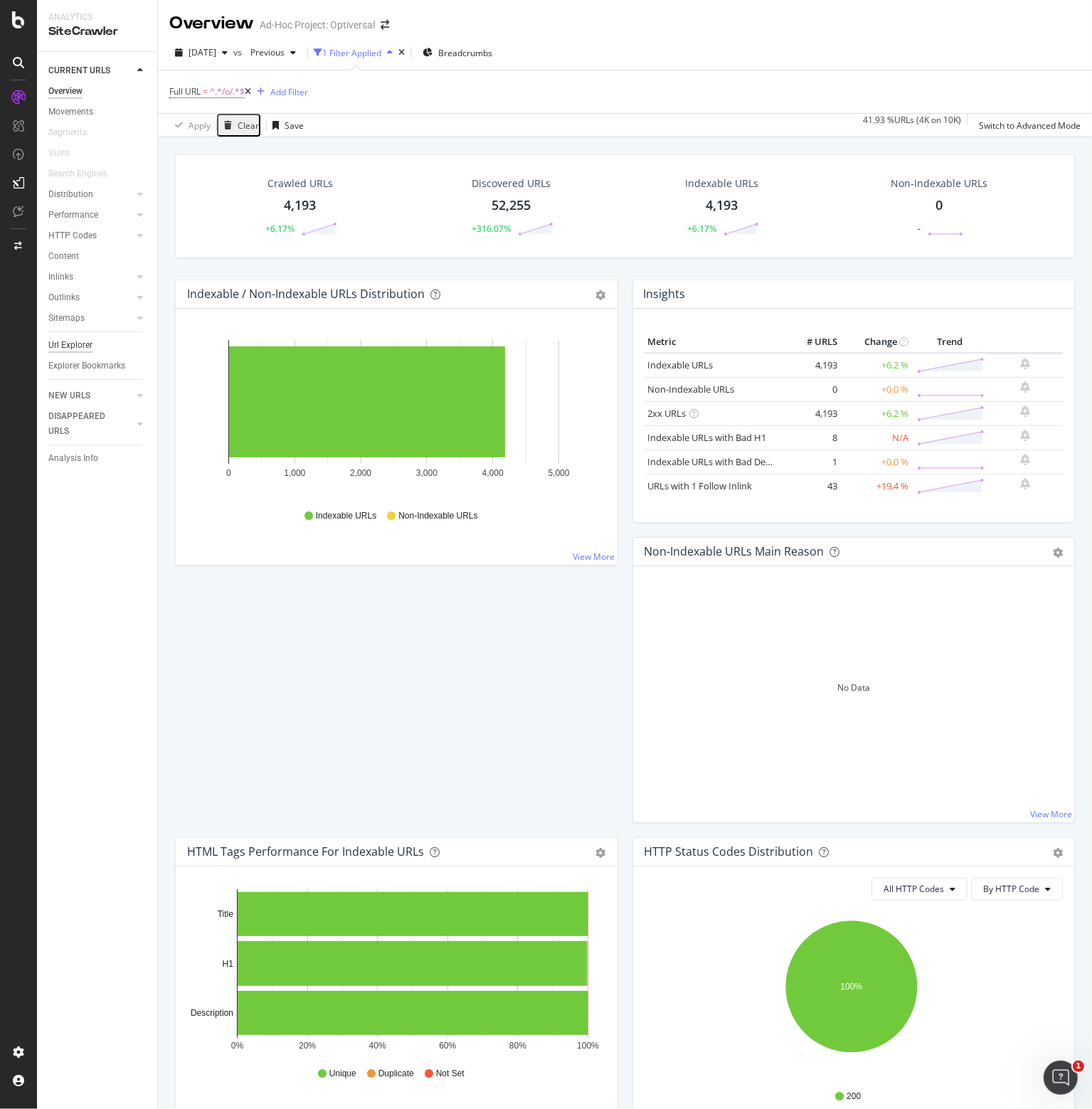
click at [76, 346] on div "Url Explorer" at bounding box center [71, 345] width 44 height 15
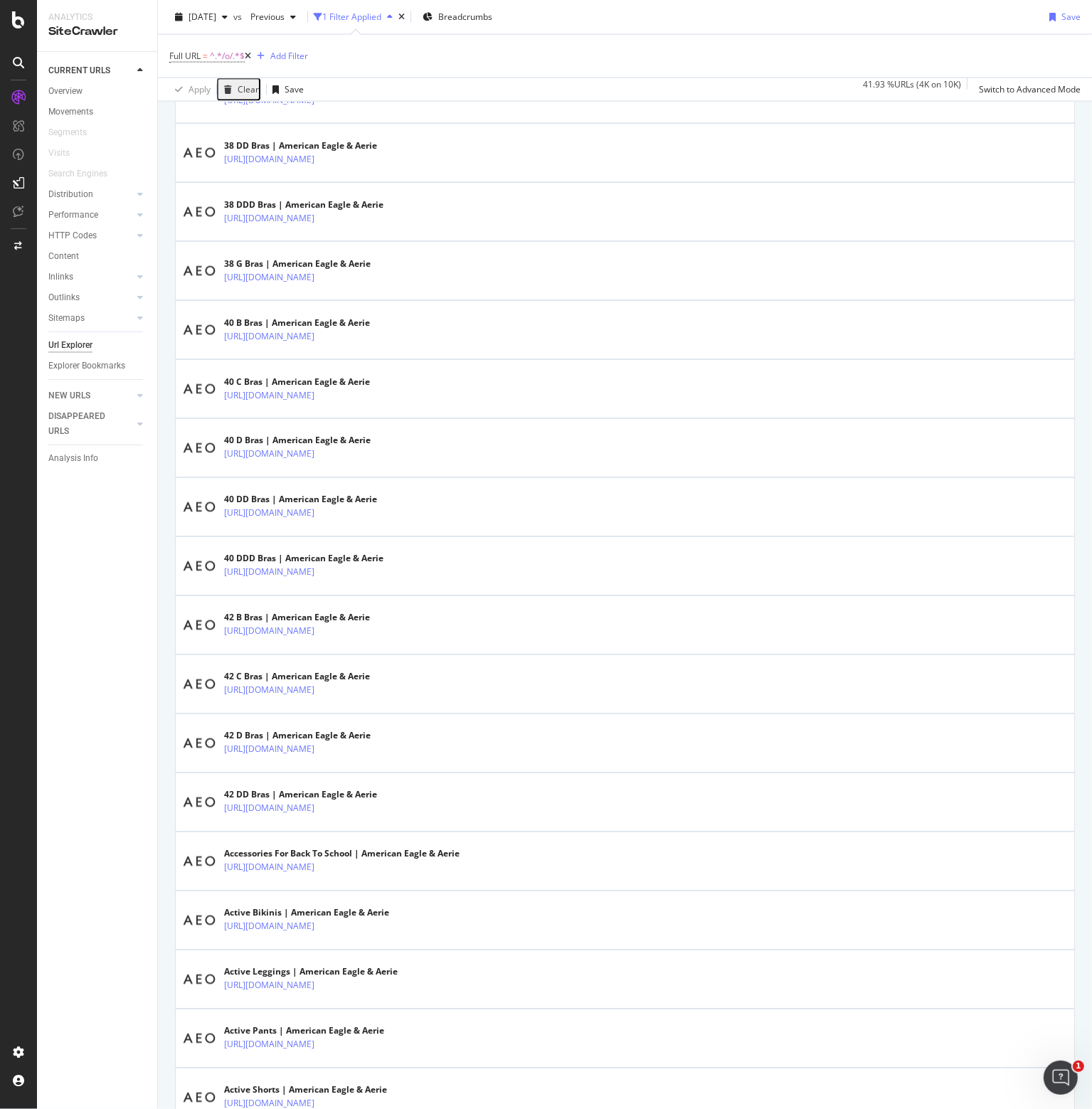
scroll to position [2347, 0]
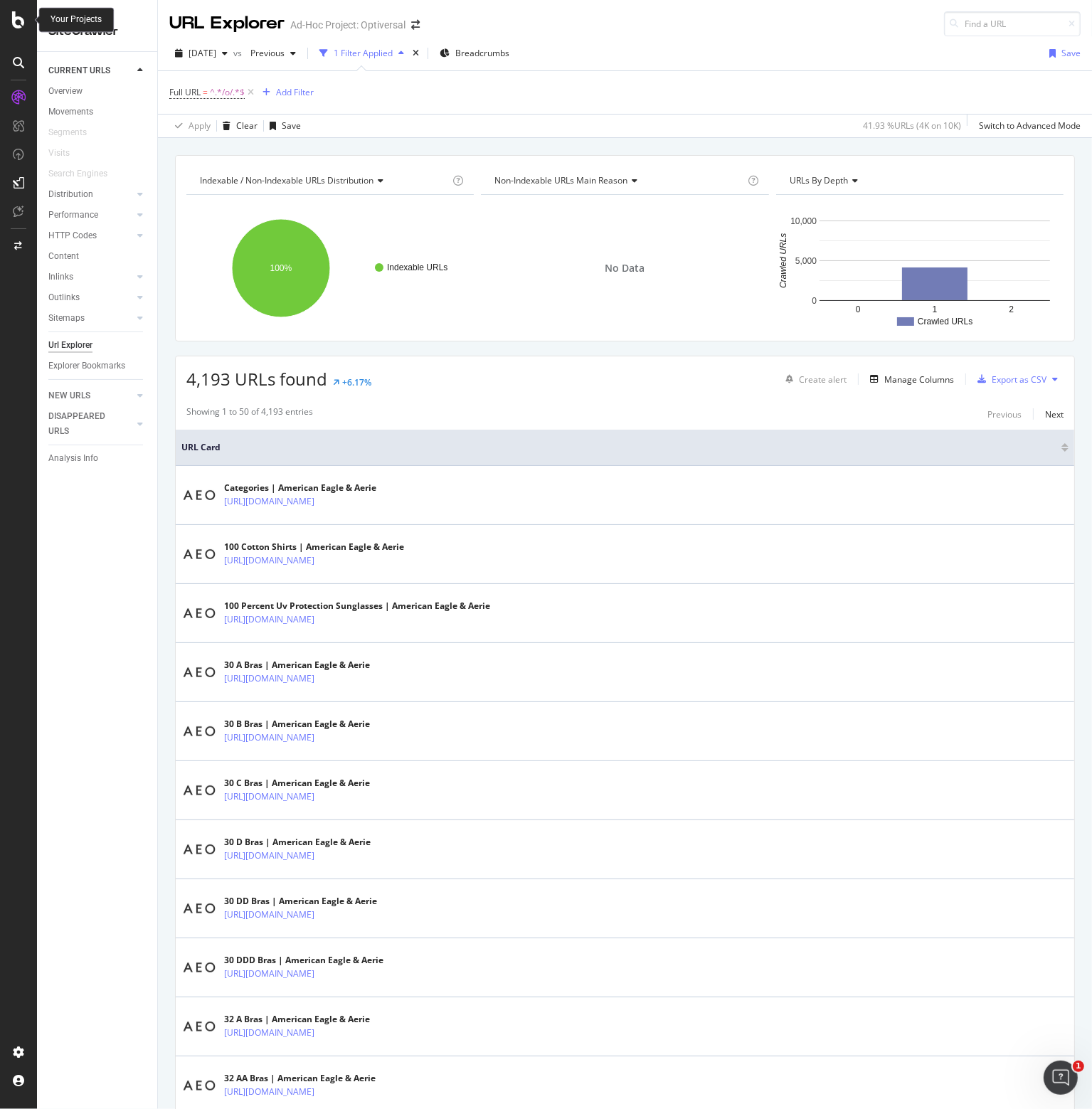
click at [18, 16] on icon at bounding box center [19, 19] width 12 height 17
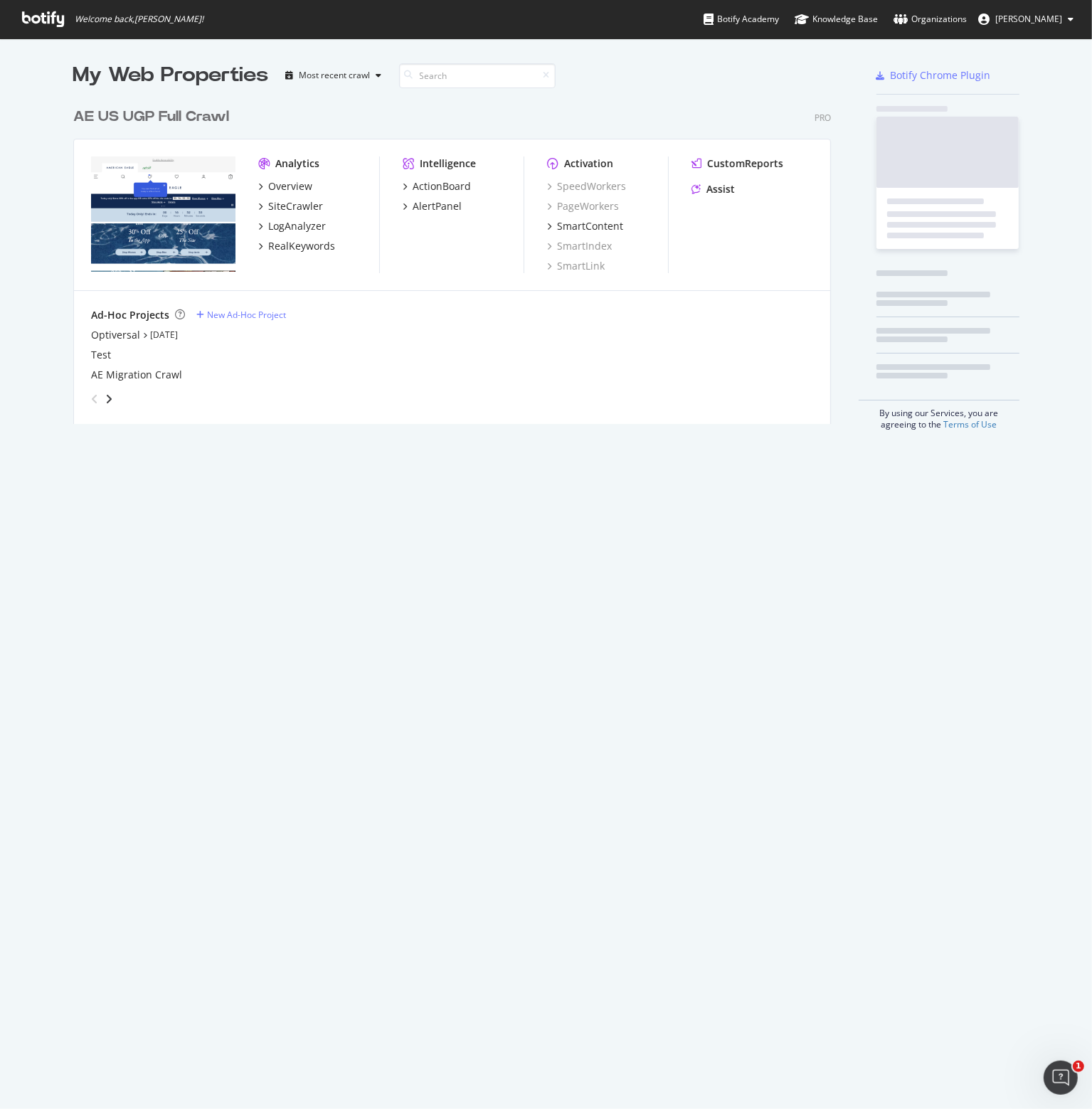
scroll to position [1098, 1070]
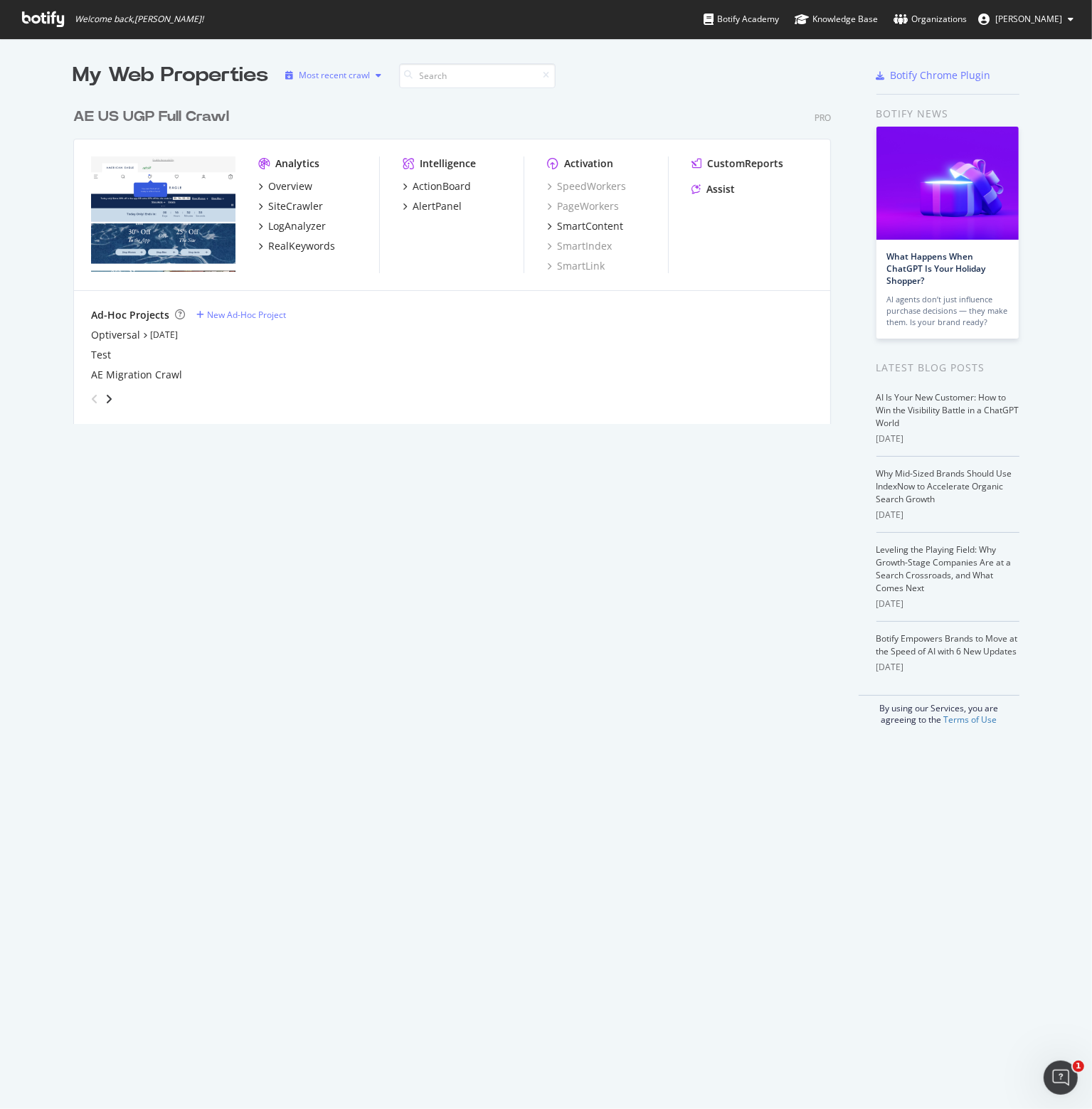
click at [348, 74] on div "Most recent crawl" at bounding box center [335, 75] width 71 height 9
click at [286, 246] on div "RealKeywords" at bounding box center [301, 246] width 66 height 14
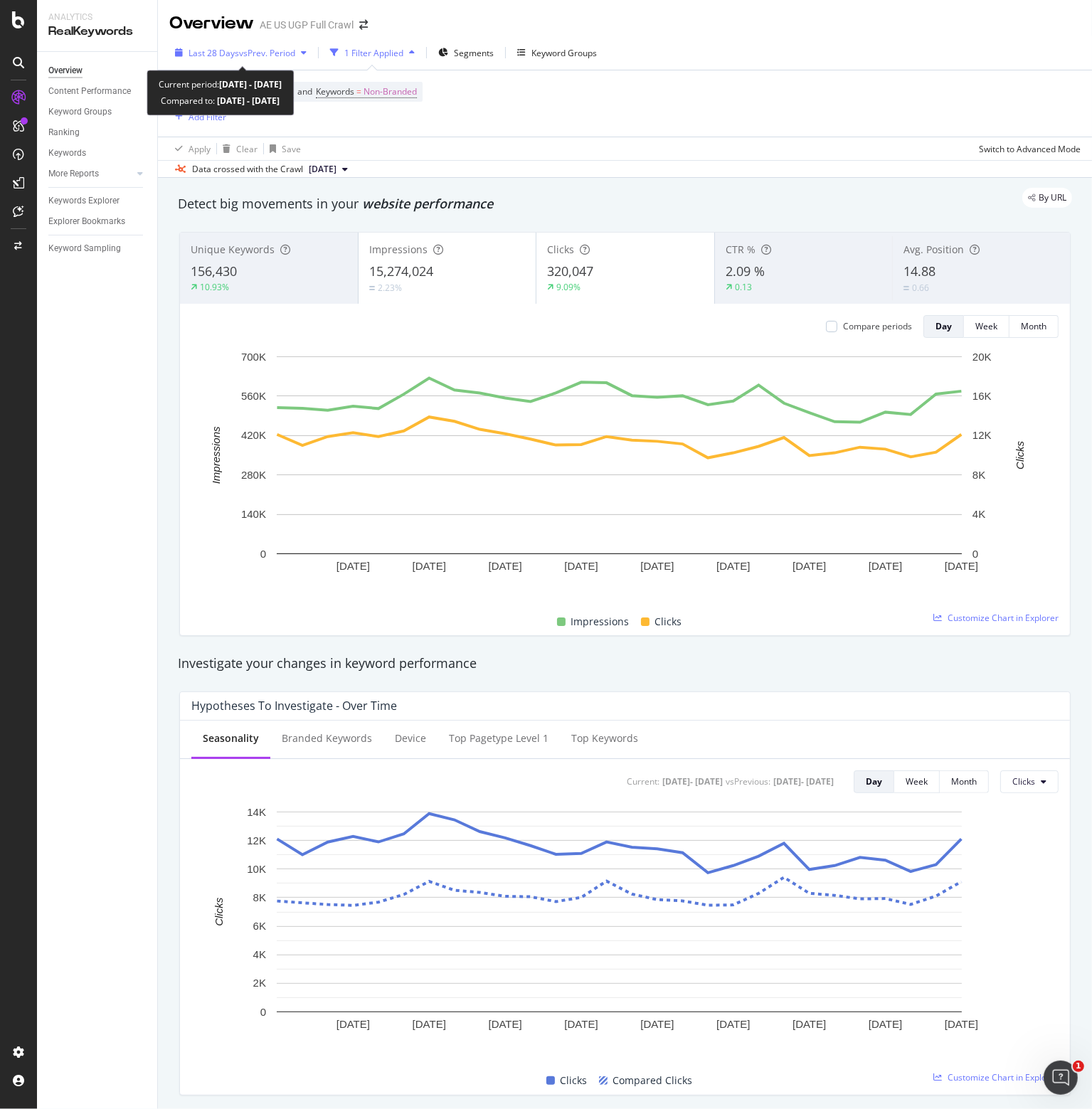
click at [275, 52] on span "vs Prev. Period" at bounding box center [267, 53] width 56 height 12
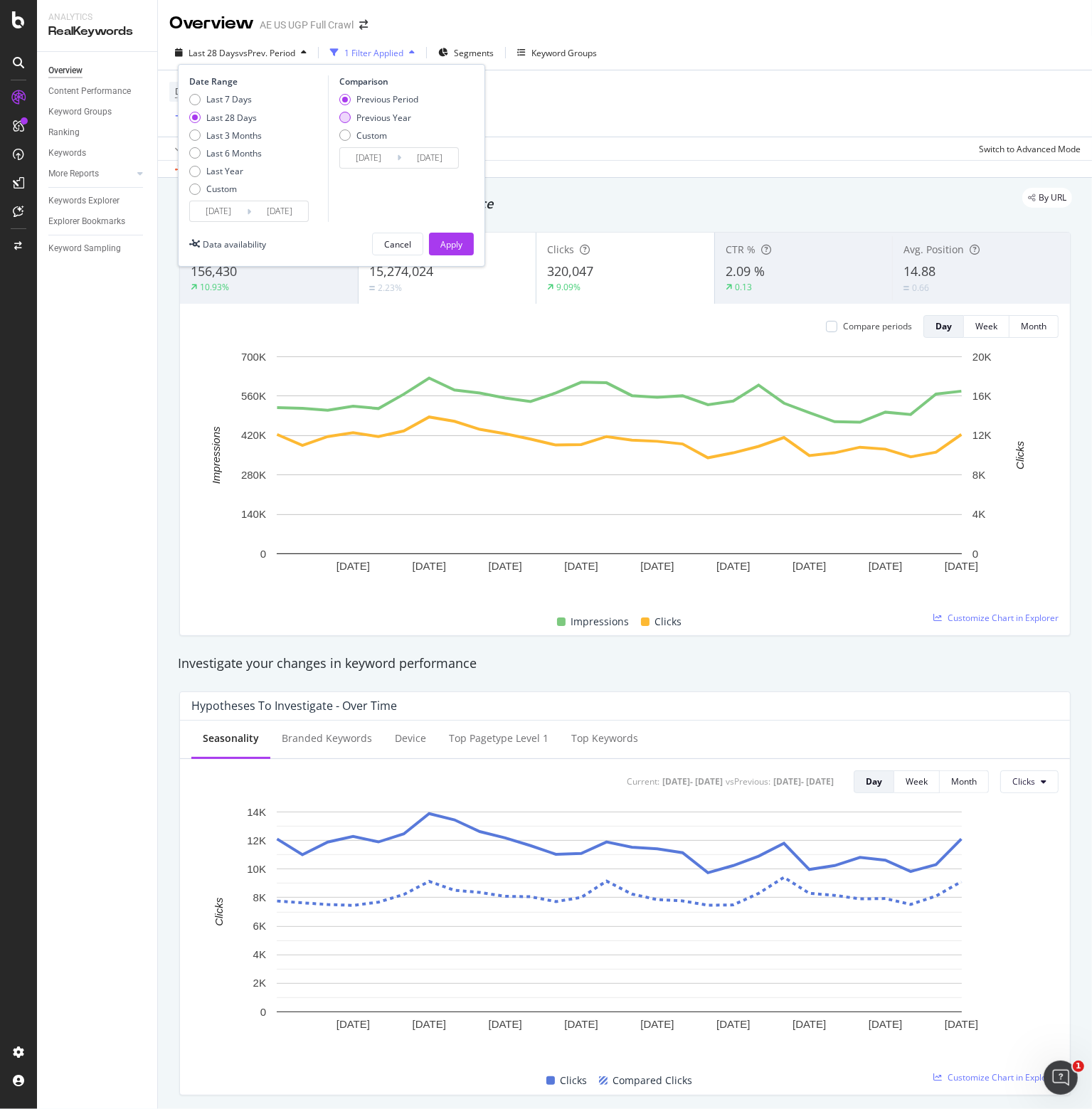
click at [367, 112] on div "Previous Year" at bounding box center [383, 118] width 55 height 12
type input "2024/07/29"
type input "2024/08/25"
click at [446, 242] on div "Apply" at bounding box center [451, 244] width 22 height 12
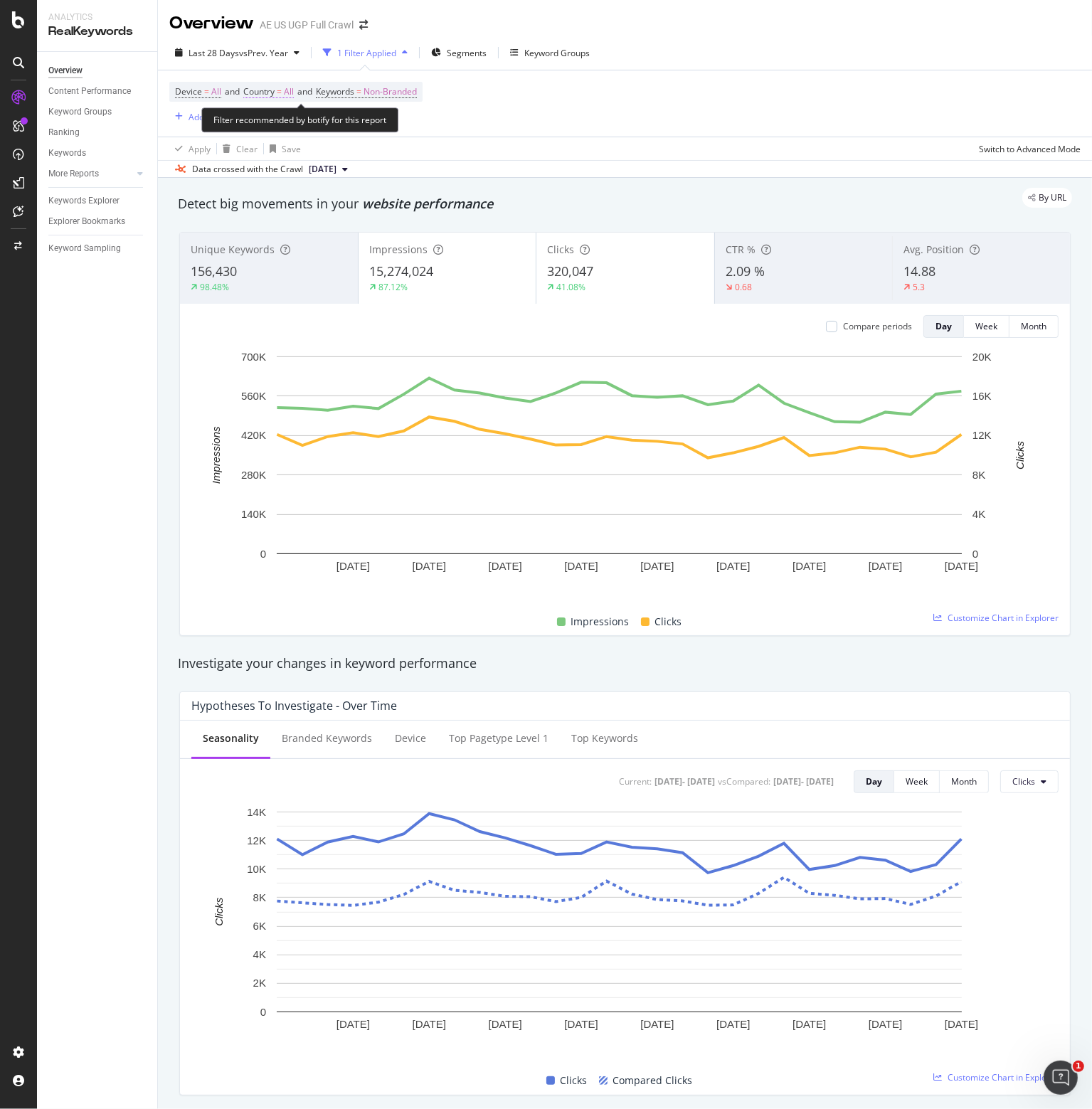
click at [279, 95] on span "Country = All" at bounding box center [268, 91] width 50 height 12
click at [279, 123] on icon at bounding box center [274, 126] width 10 height 9
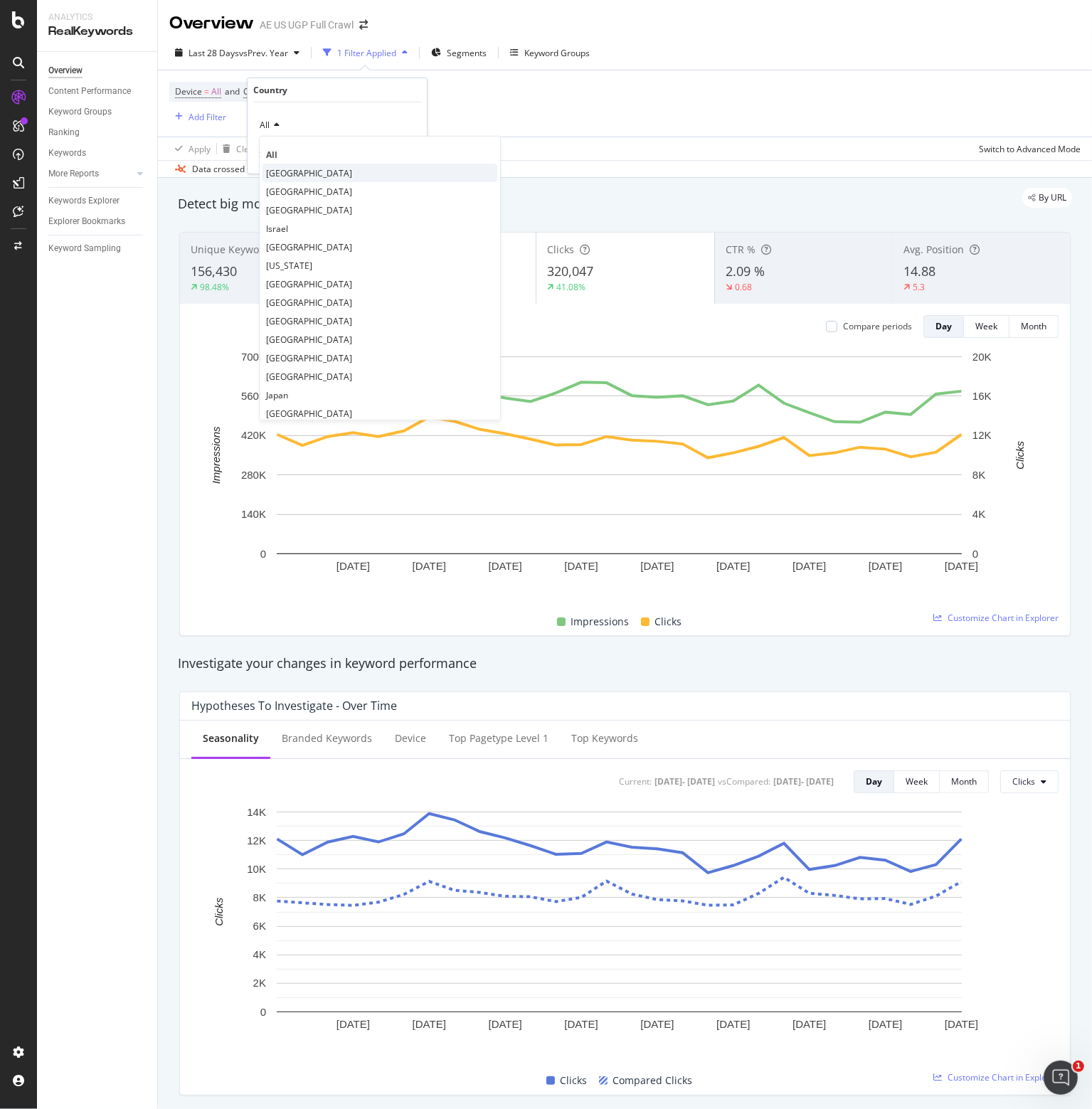
click at [287, 172] on span "United States of America" at bounding box center [308, 173] width 86 height 12
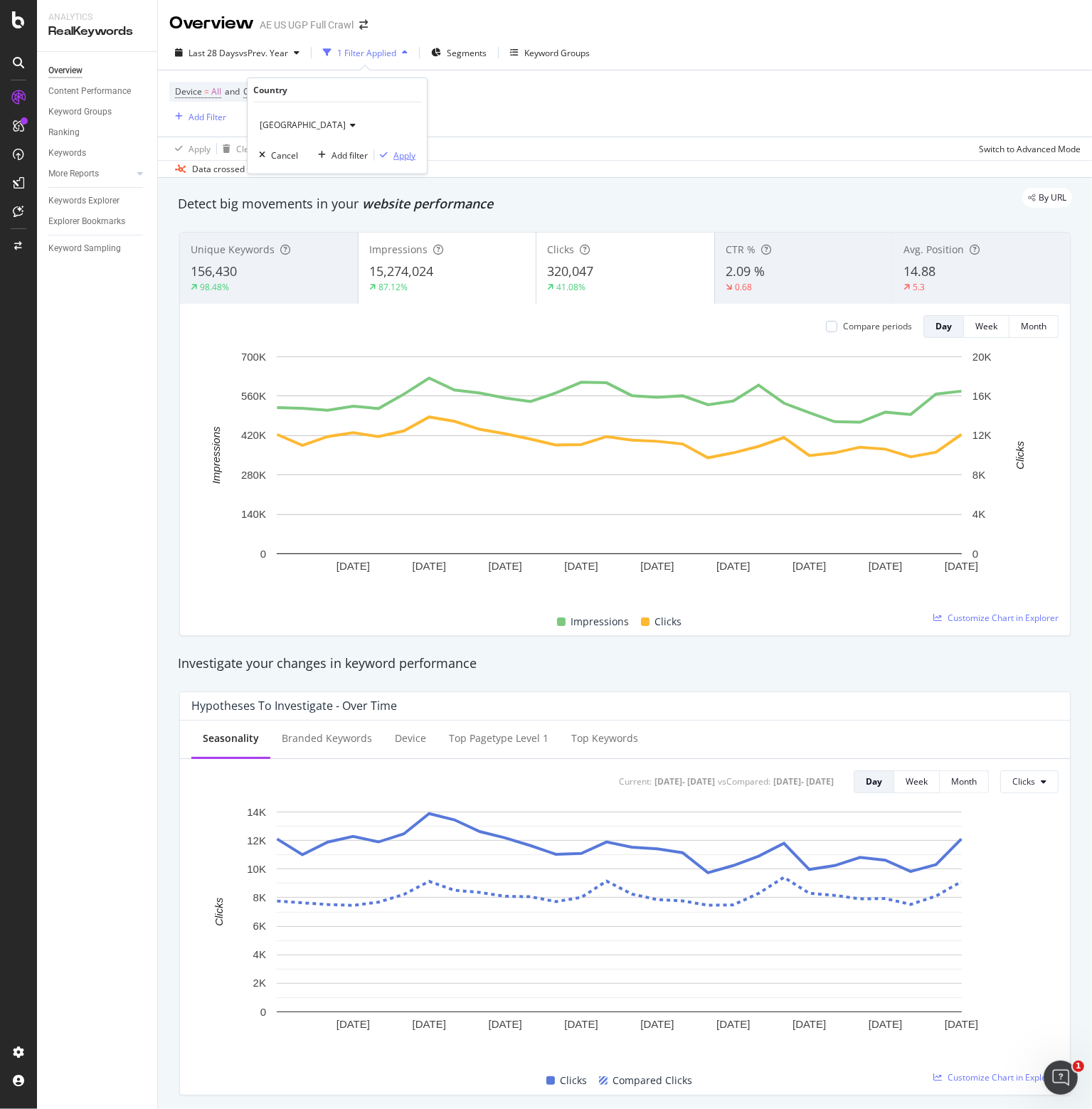
click at [405, 159] on div "Apply" at bounding box center [404, 155] width 22 height 12
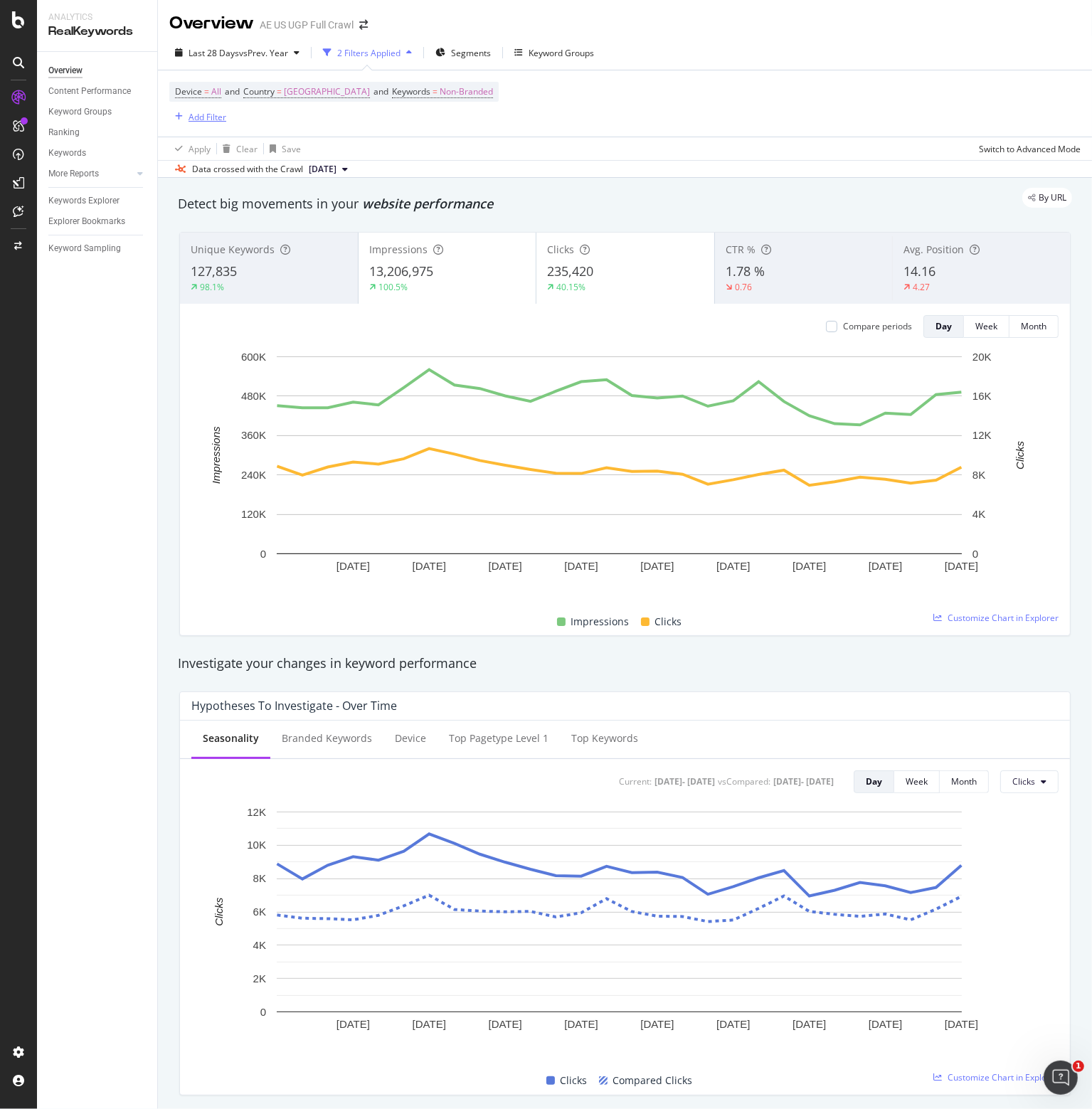
click at [199, 116] on div "Add Filter" at bounding box center [207, 117] width 38 height 12
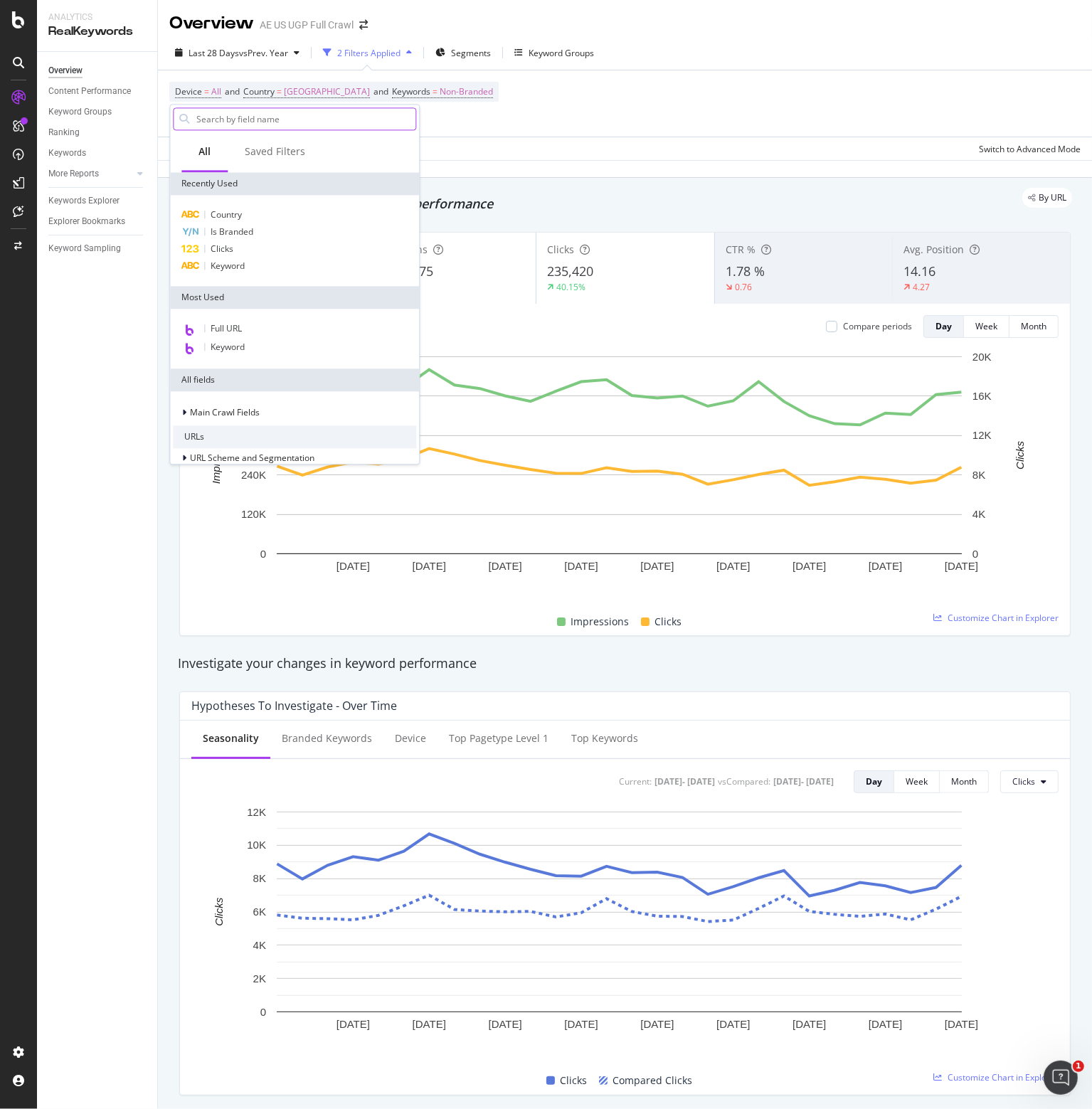
click at [236, 119] on input "text" at bounding box center [305, 119] width 221 height 21
click at [233, 329] on span "Full URL" at bounding box center [226, 329] width 31 height 12
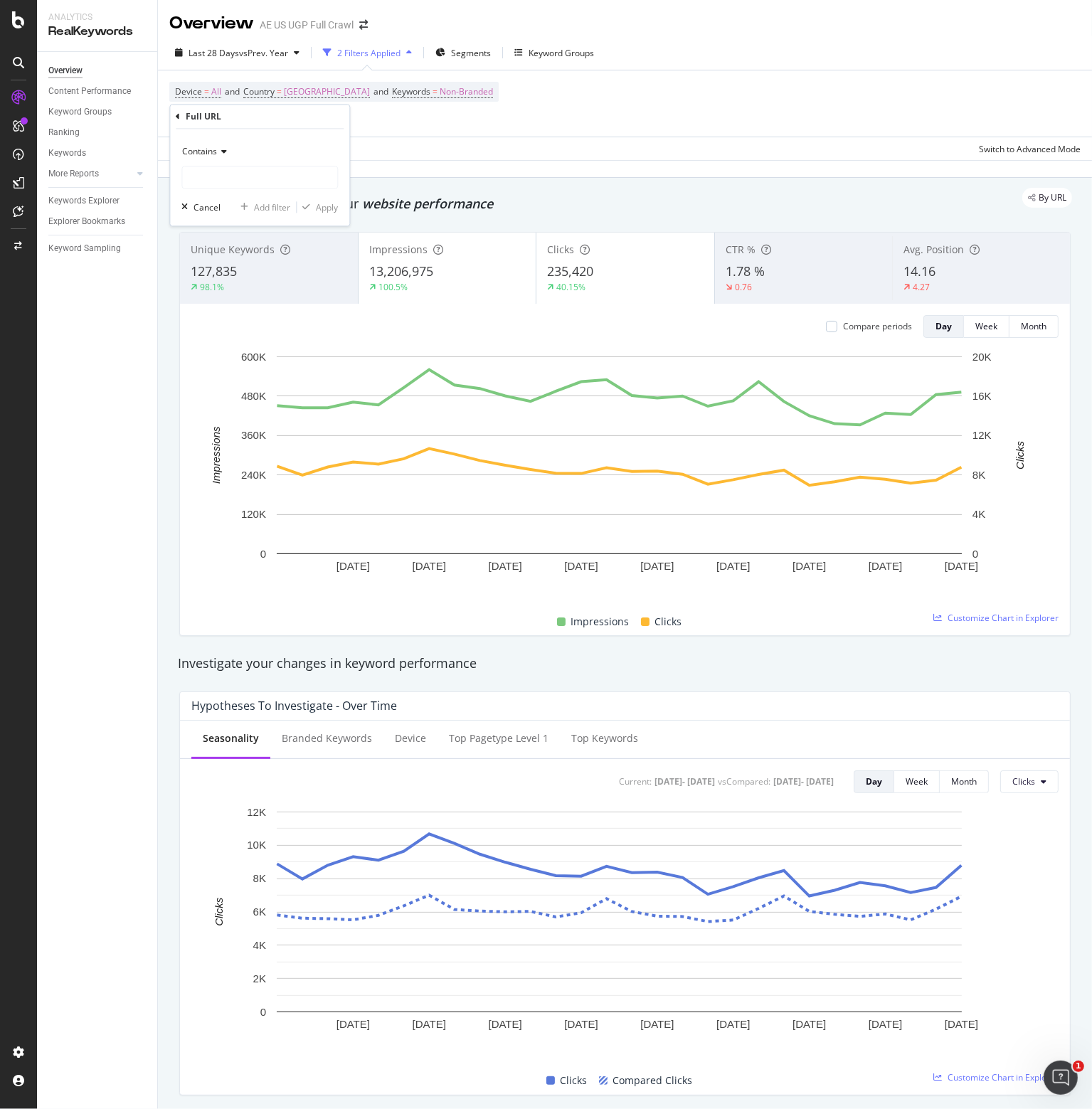
click at [220, 148] on icon at bounding box center [221, 152] width 10 height 9
click at [233, 309] on span "Doesn't contain" at bounding box center [220, 311] width 62 height 12
click at [231, 178] on input "text" at bounding box center [259, 178] width 155 height 23
type input "/aerie/"
click at [326, 206] on div "Apply" at bounding box center [327, 207] width 22 height 12
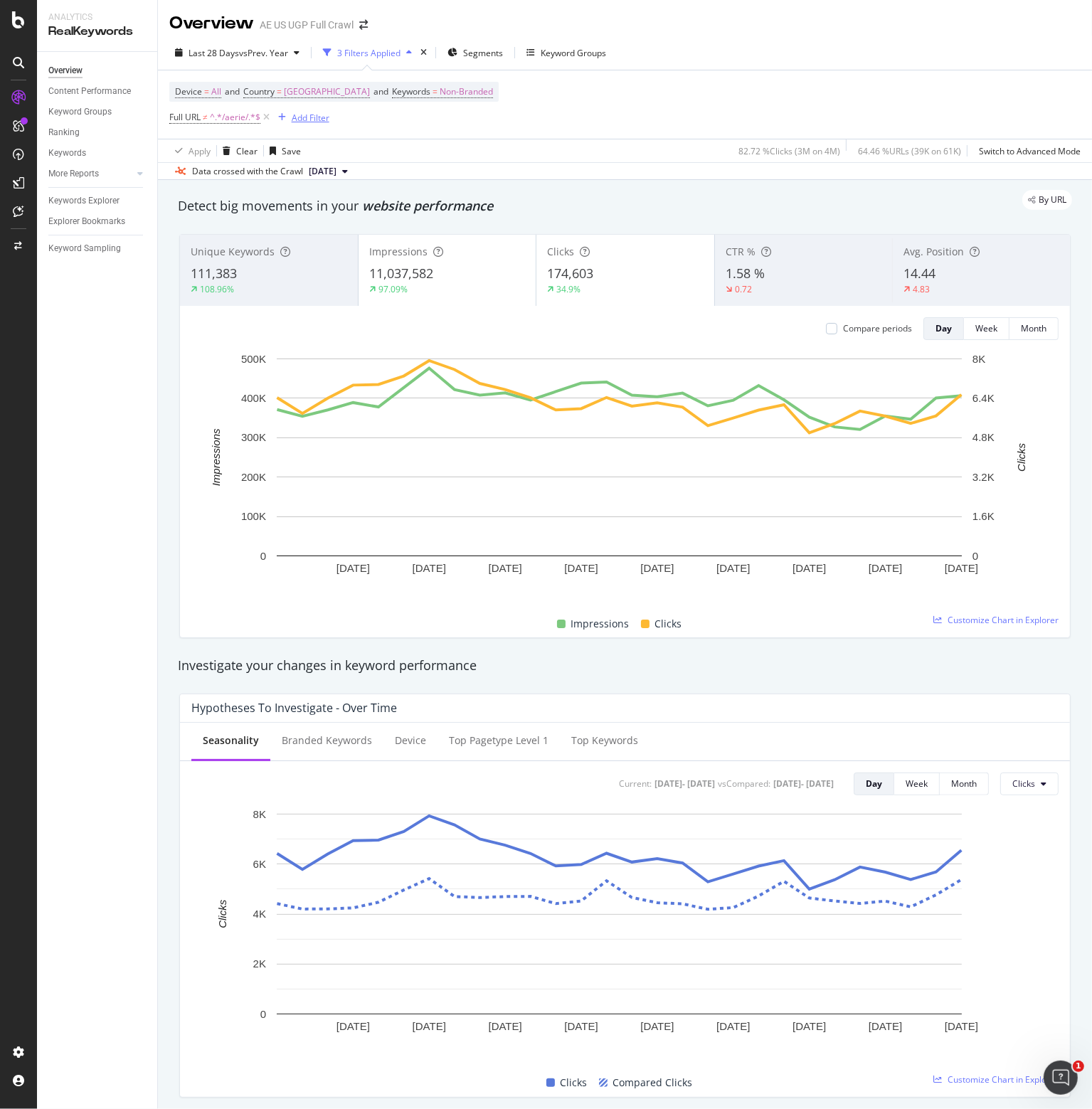
click at [305, 115] on div "Add Filter" at bounding box center [310, 118] width 38 height 12
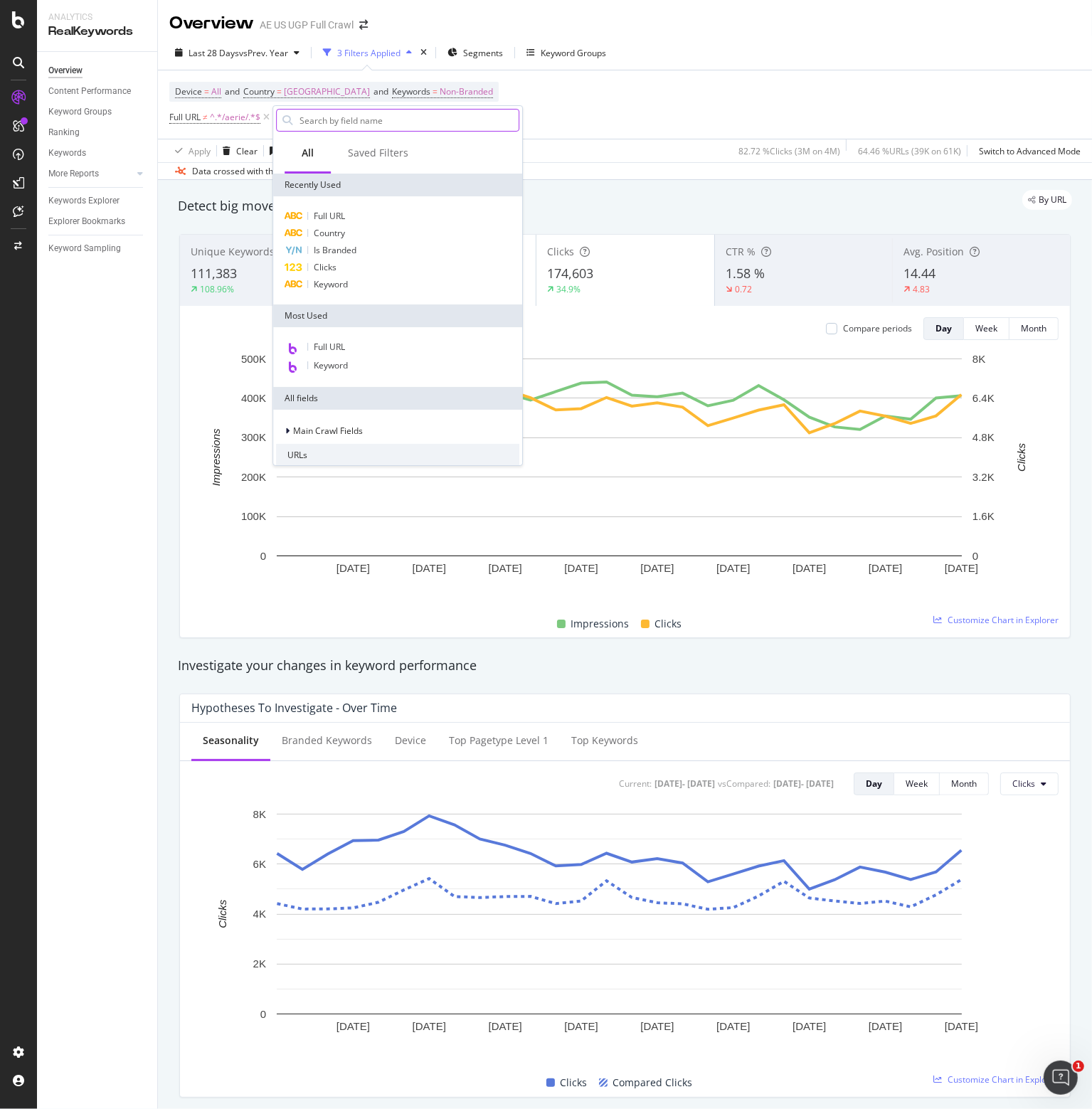
click at [332, 118] on input "text" at bounding box center [408, 120] width 221 height 21
click at [329, 281] on span "Keyword" at bounding box center [330, 284] width 35 height 12
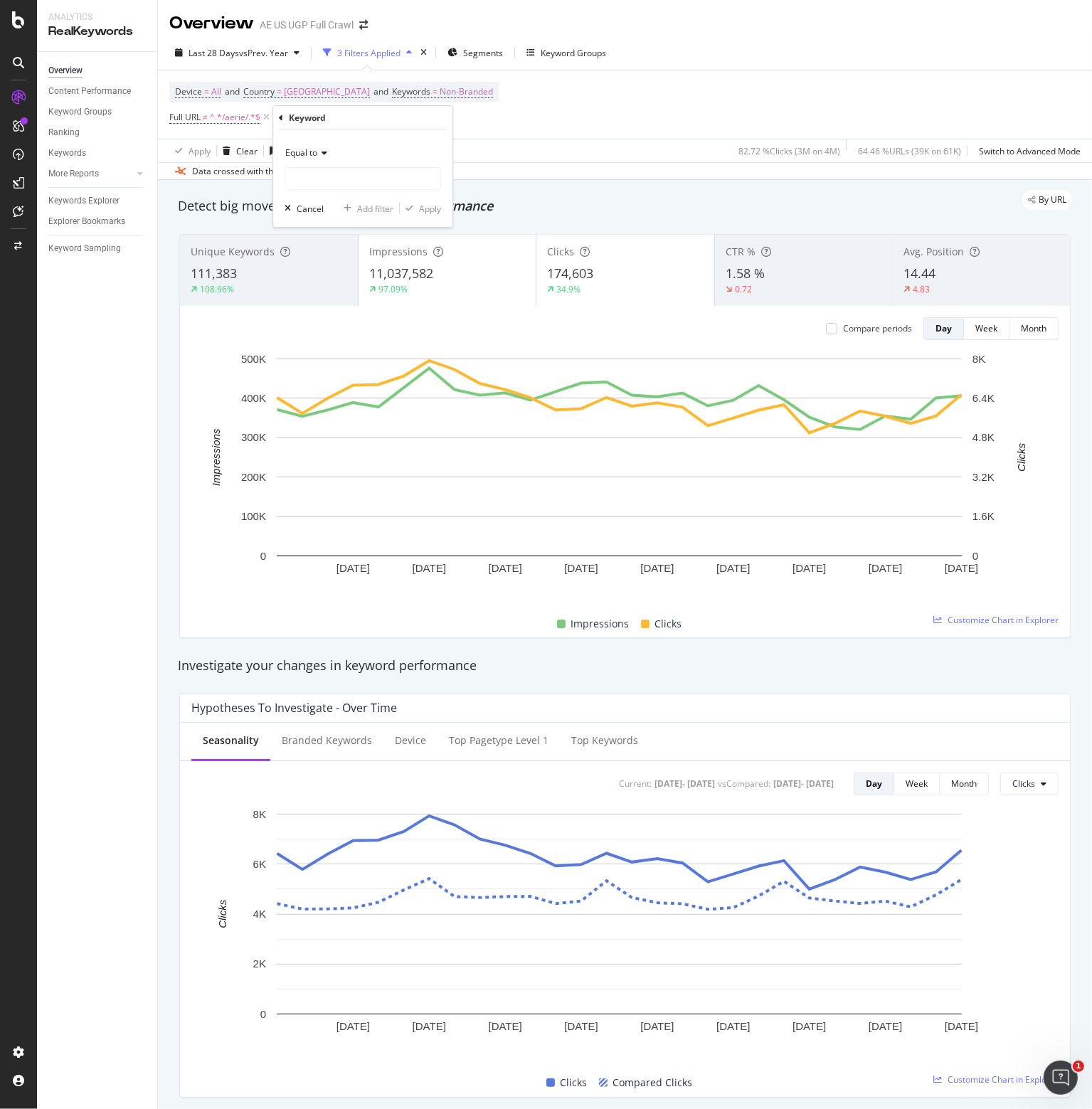
click at [320, 147] on div "Equal to" at bounding box center [362, 153] width 157 height 23
click at [340, 313] on span "Doesn't contain" at bounding box center [322, 312] width 62 height 12
click at [316, 176] on input "text" at bounding box center [362, 179] width 155 height 23
type input "sydney"
click at [431, 206] on div "Apply" at bounding box center [430, 209] width 22 height 12
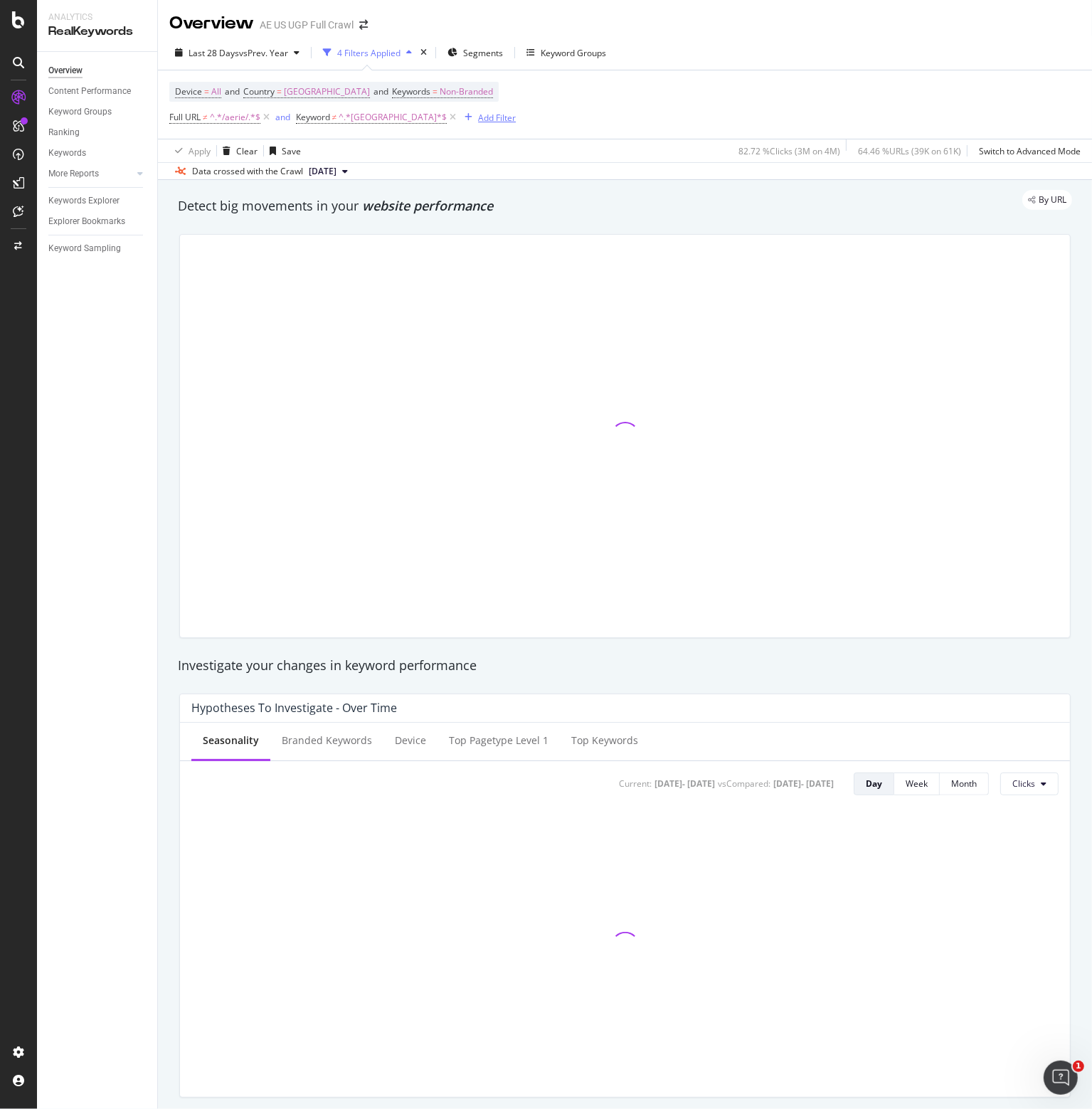
click at [478, 113] on div "Add Filter" at bounding box center [497, 118] width 38 height 12
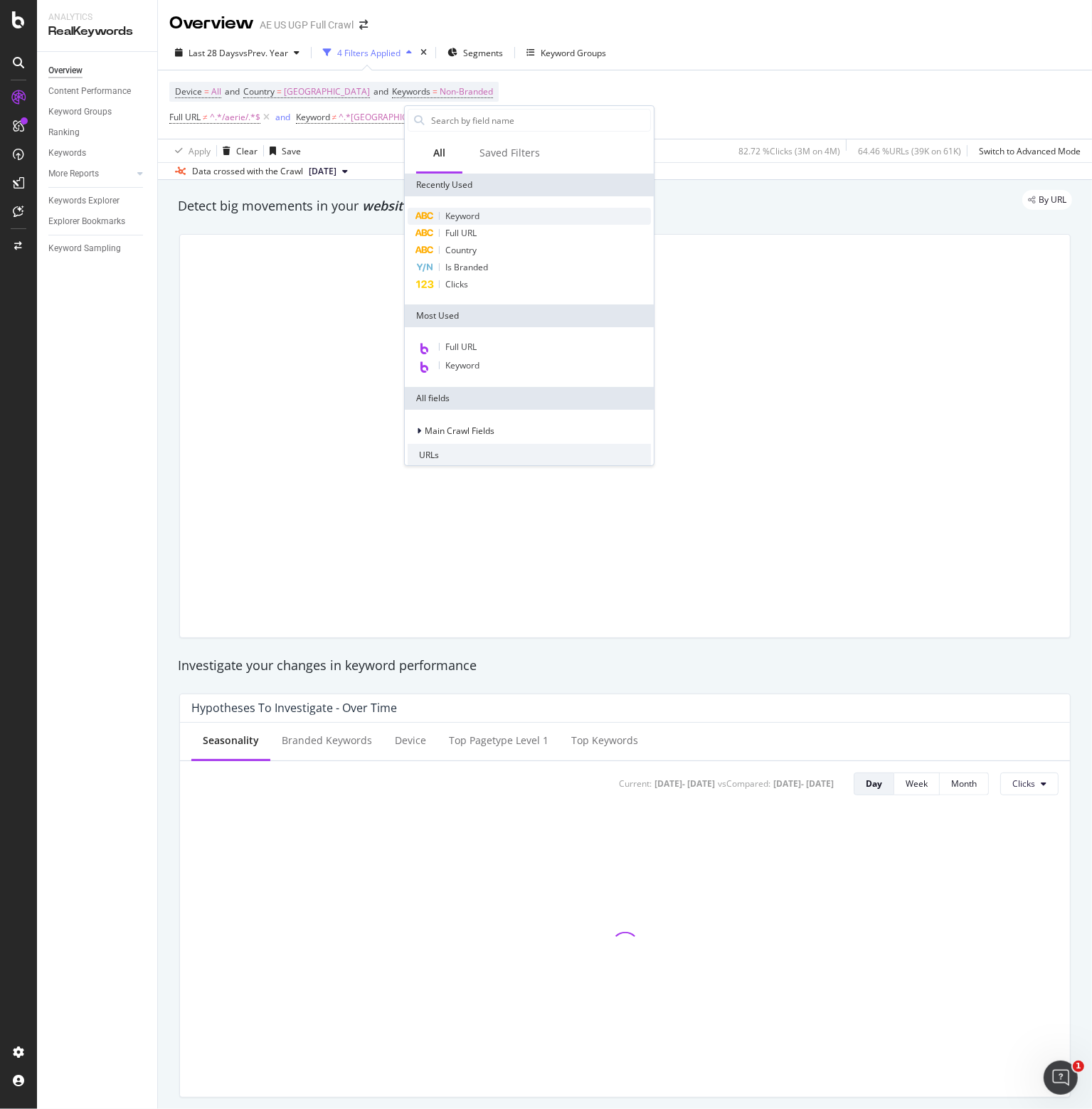
click at [450, 216] on span "Keyword" at bounding box center [462, 216] width 35 height 12
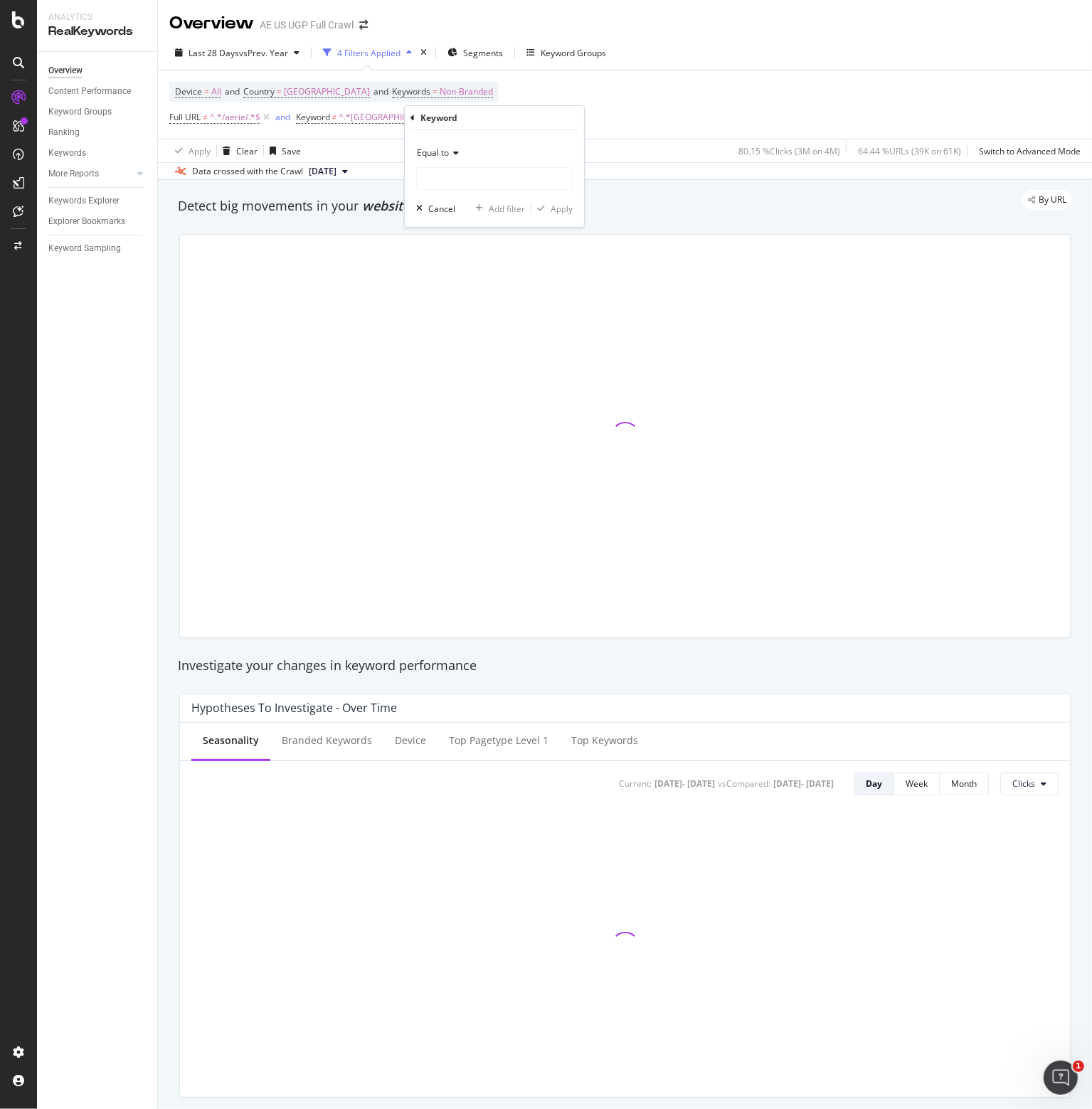
click at [438, 150] on span "Equal to" at bounding box center [433, 152] width 32 height 12
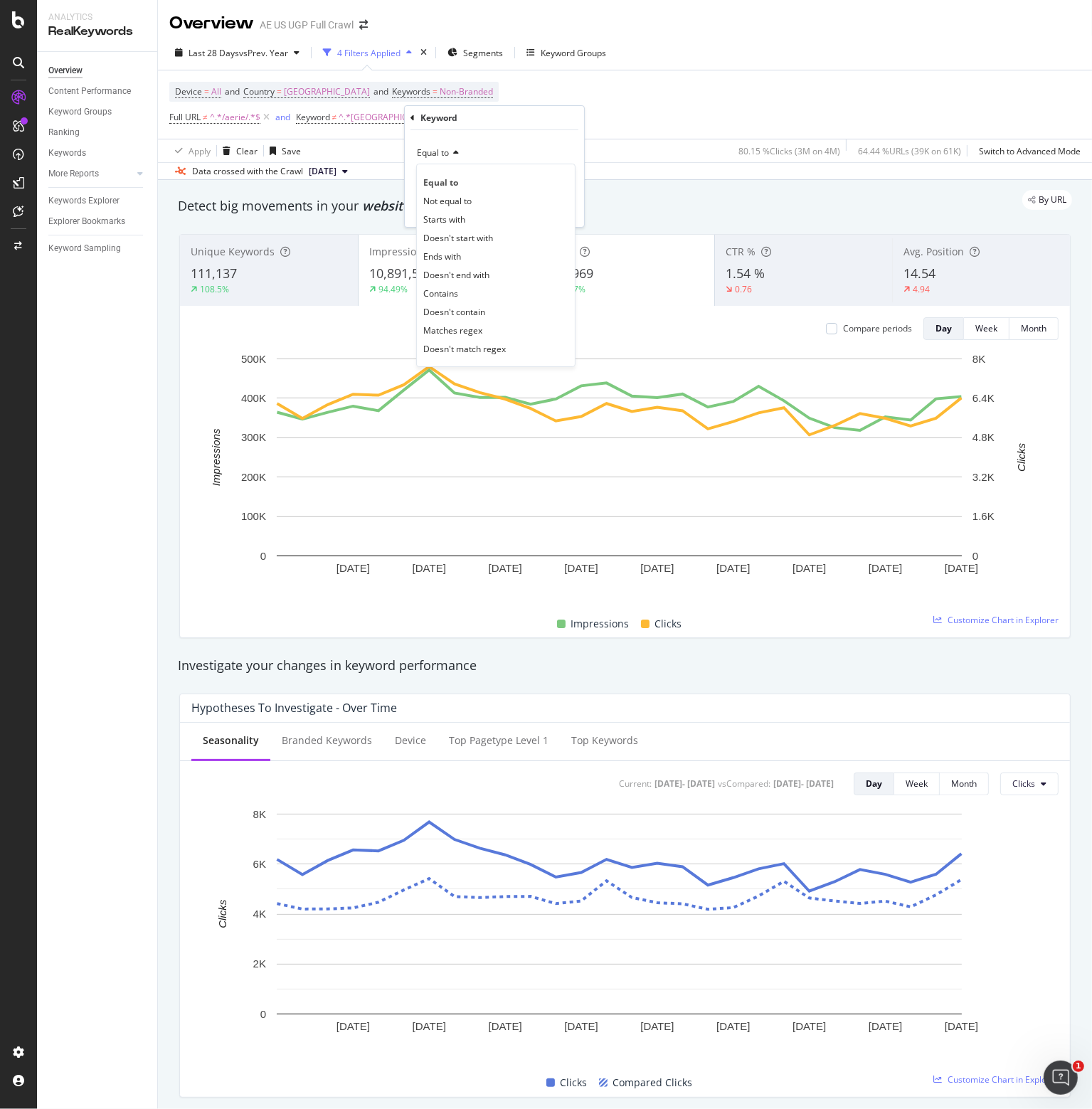
drag, startPoint x: 454, startPoint y: 309, endPoint x: 456, endPoint y: 281, distance: 28.1
click at [455, 309] on span "Doesn't contain" at bounding box center [454, 312] width 62 height 12
click at [435, 179] on input "text" at bounding box center [494, 179] width 155 height 23
type input "turned"
click at [561, 208] on div "Apply" at bounding box center [561, 209] width 22 height 12
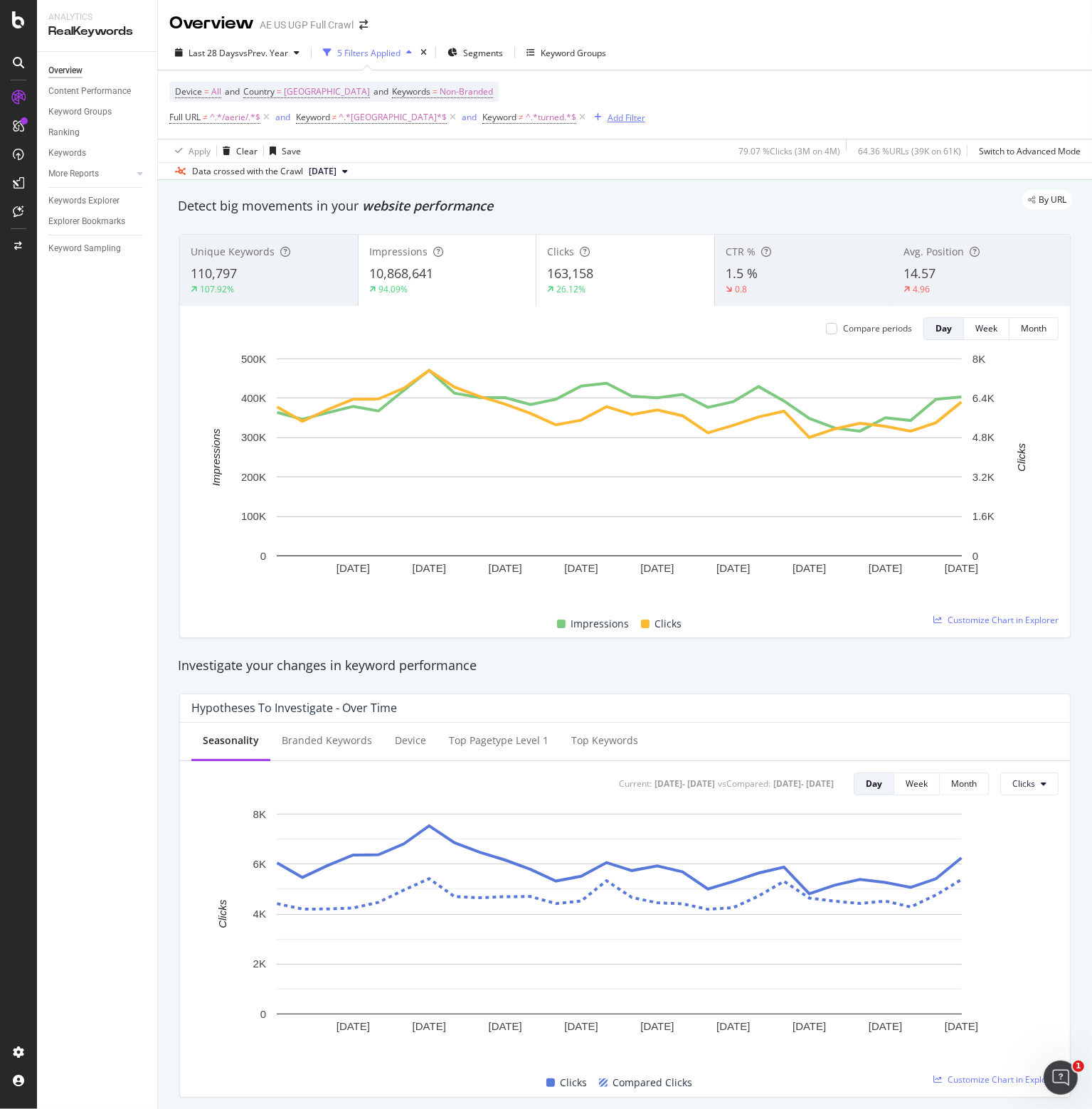
click at [608, 119] on div "Add Filter" at bounding box center [626, 118] width 38 height 12
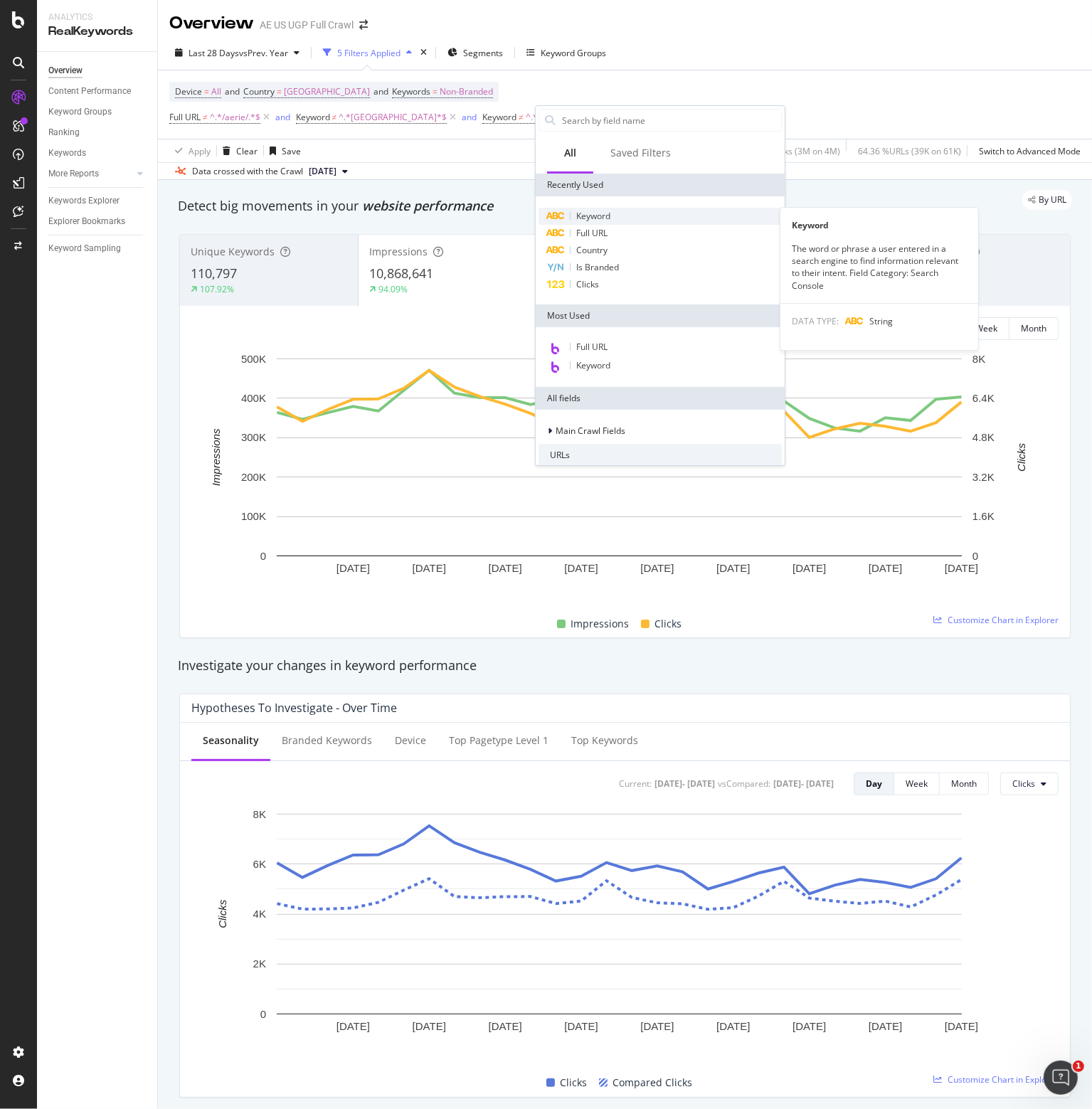
click at [584, 219] on span "Keyword" at bounding box center [593, 216] width 35 height 12
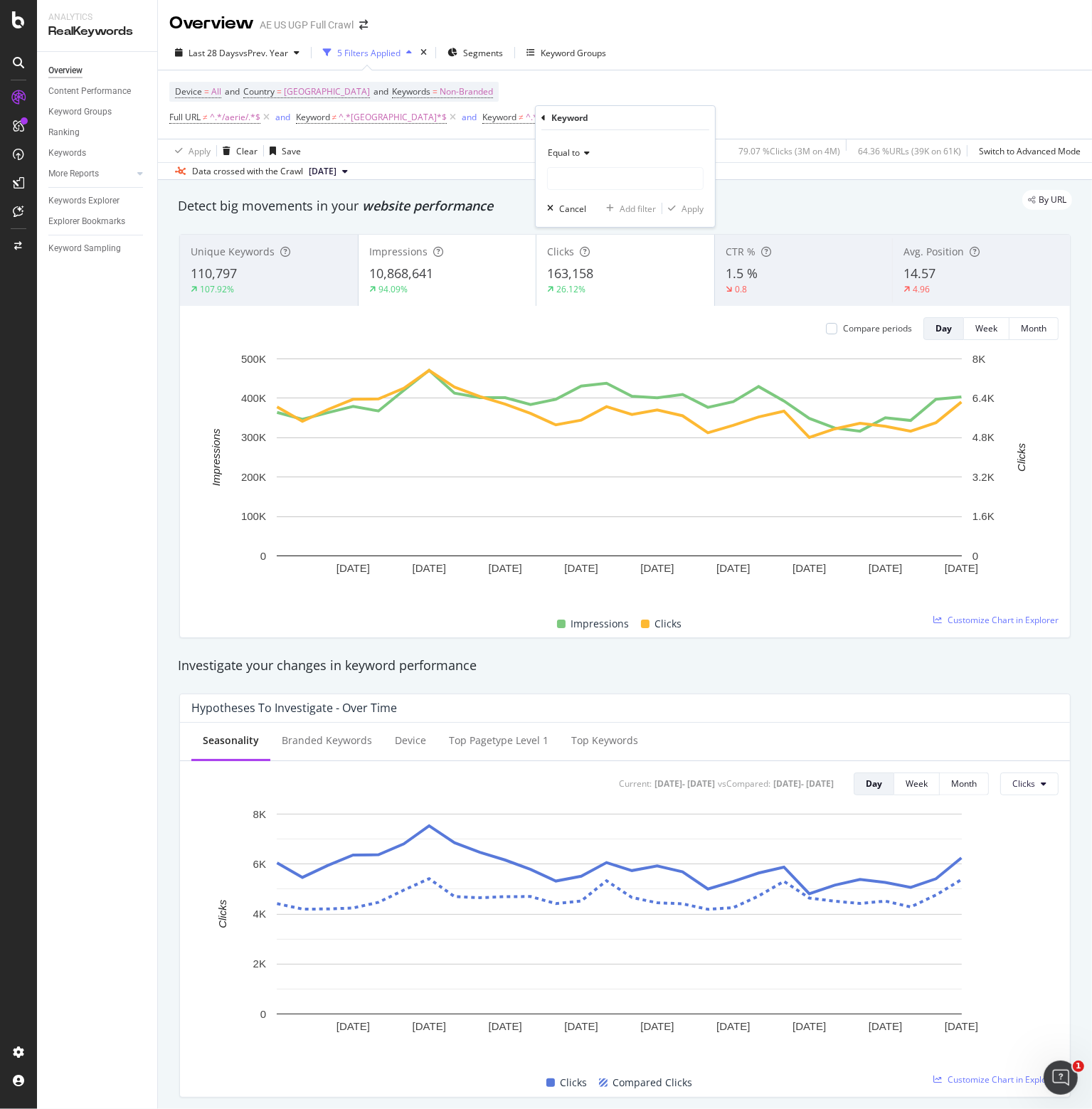
click at [577, 147] on span "Equal to" at bounding box center [563, 152] width 32 height 12
click at [587, 310] on span "Doesn't contain" at bounding box center [585, 312] width 62 height 12
click at [584, 182] on input "text" at bounding box center [624, 179] width 155 height 23
type input "conrad"
click at [688, 208] on div "Apply" at bounding box center [692, 209] width 22 height 12
